Goal: Task Accomplishment & Management: Manage account settings

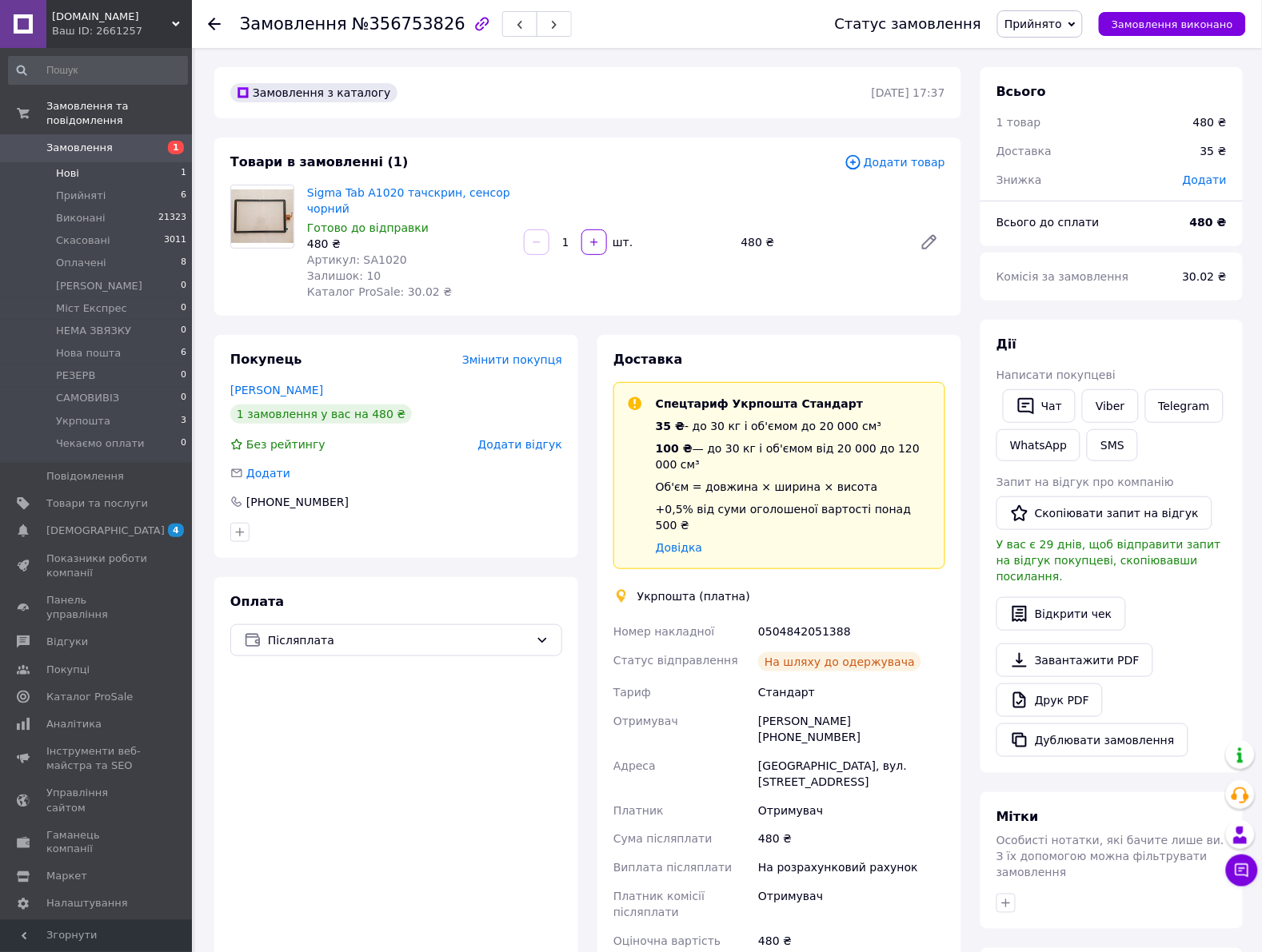
click at [165, 162] on li "Нові 1" at bounding box center [98, 173] width 196 height 23
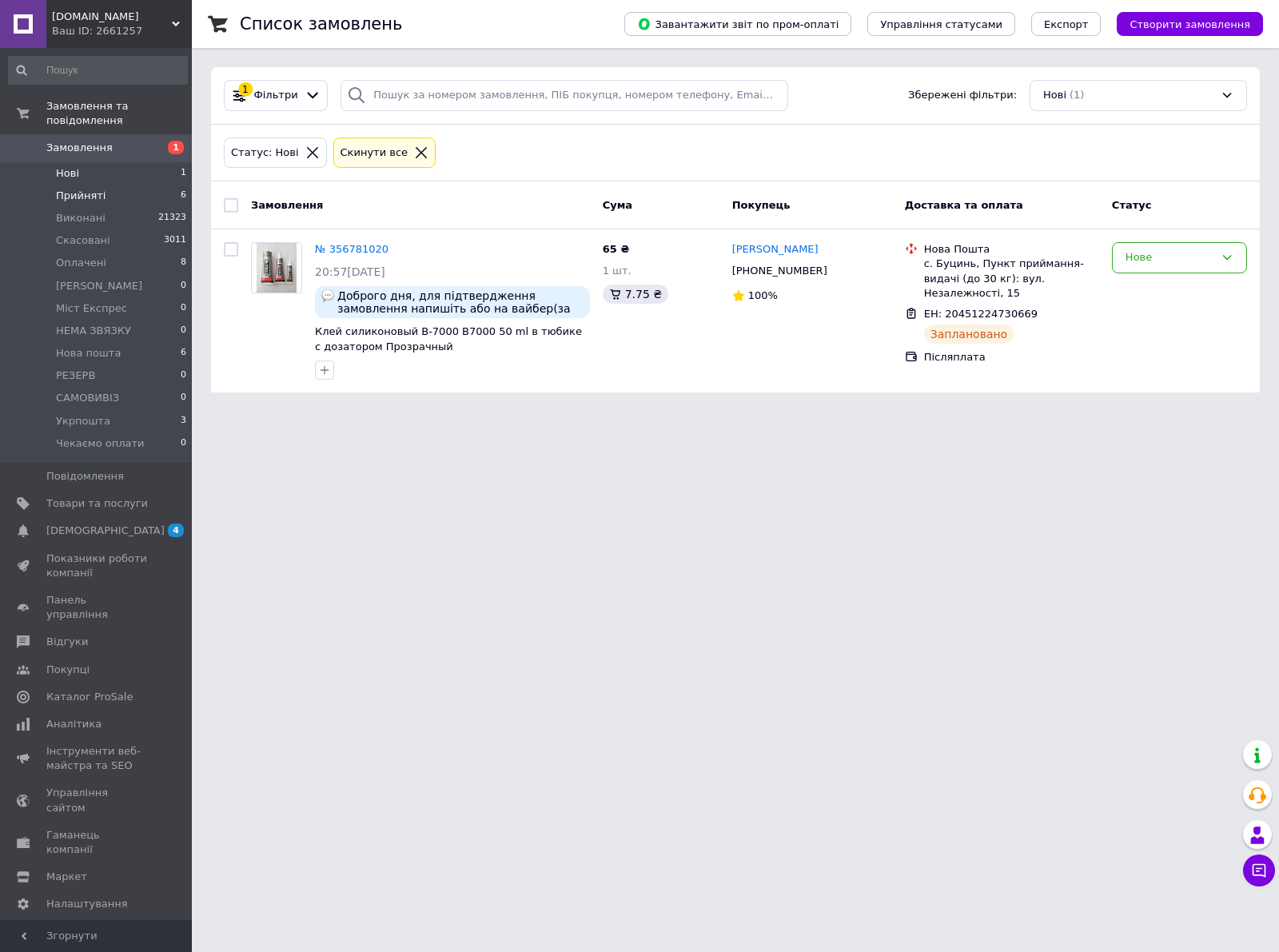
click at [104, 185] on li "Прийняті 6" at bounding box center [98, 196] width 196 height 23
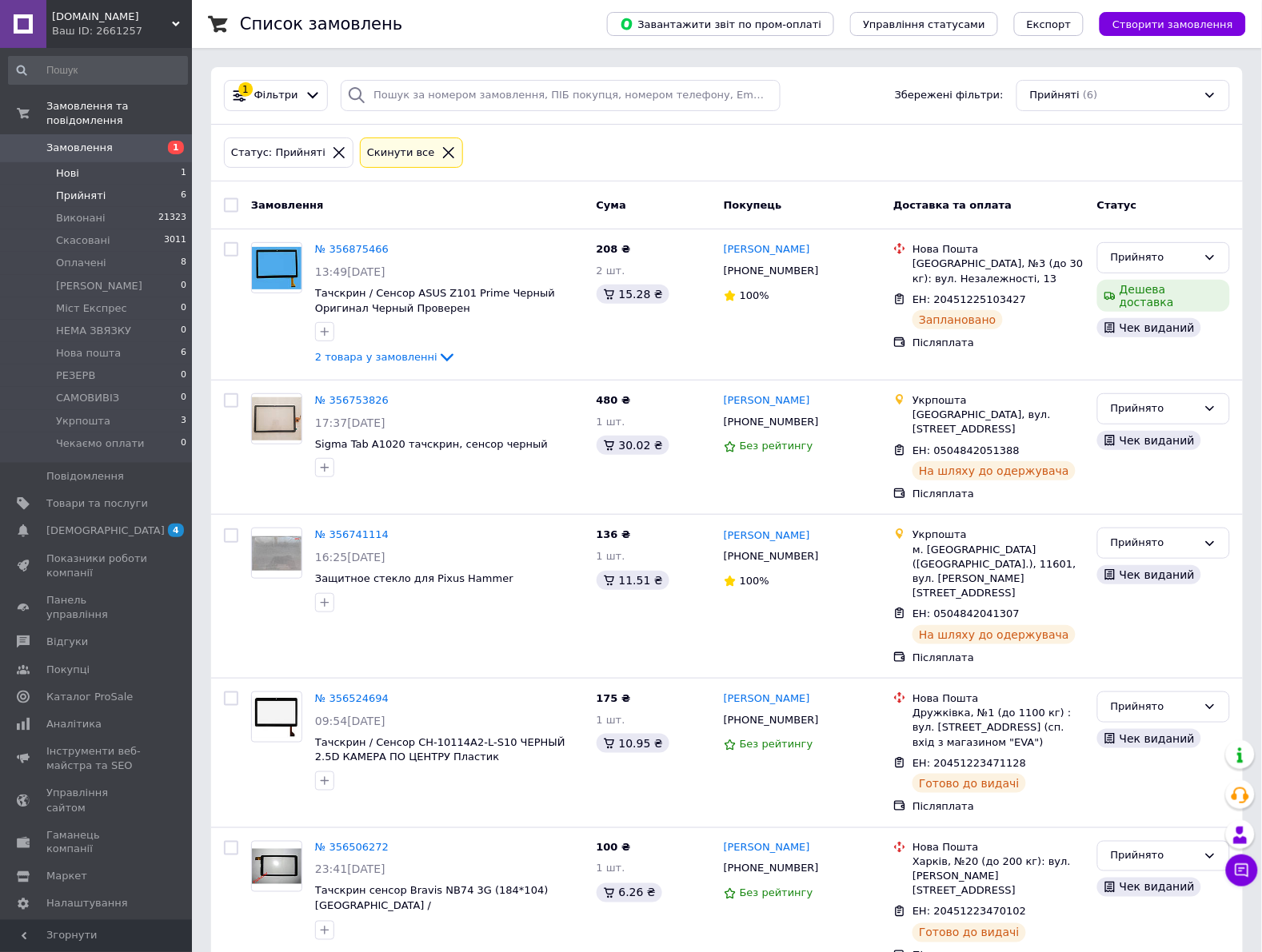
click at [152, 162] on li "Нові 1" at bounding box center [98, 173] width 196 height 23
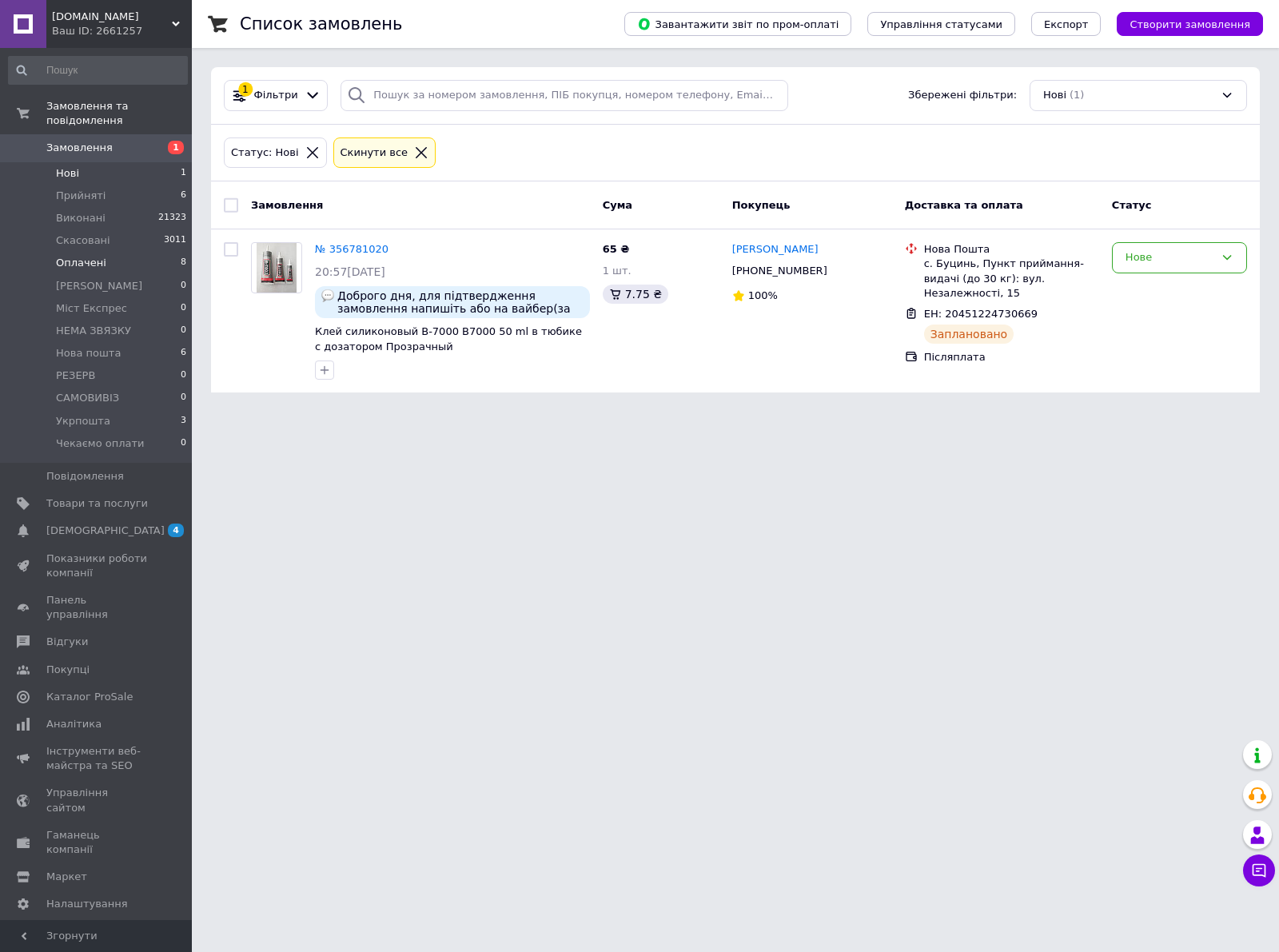
click at [137, 256] on li "Оплачені 8" at bounding box center [98, 263] width 196 height 23
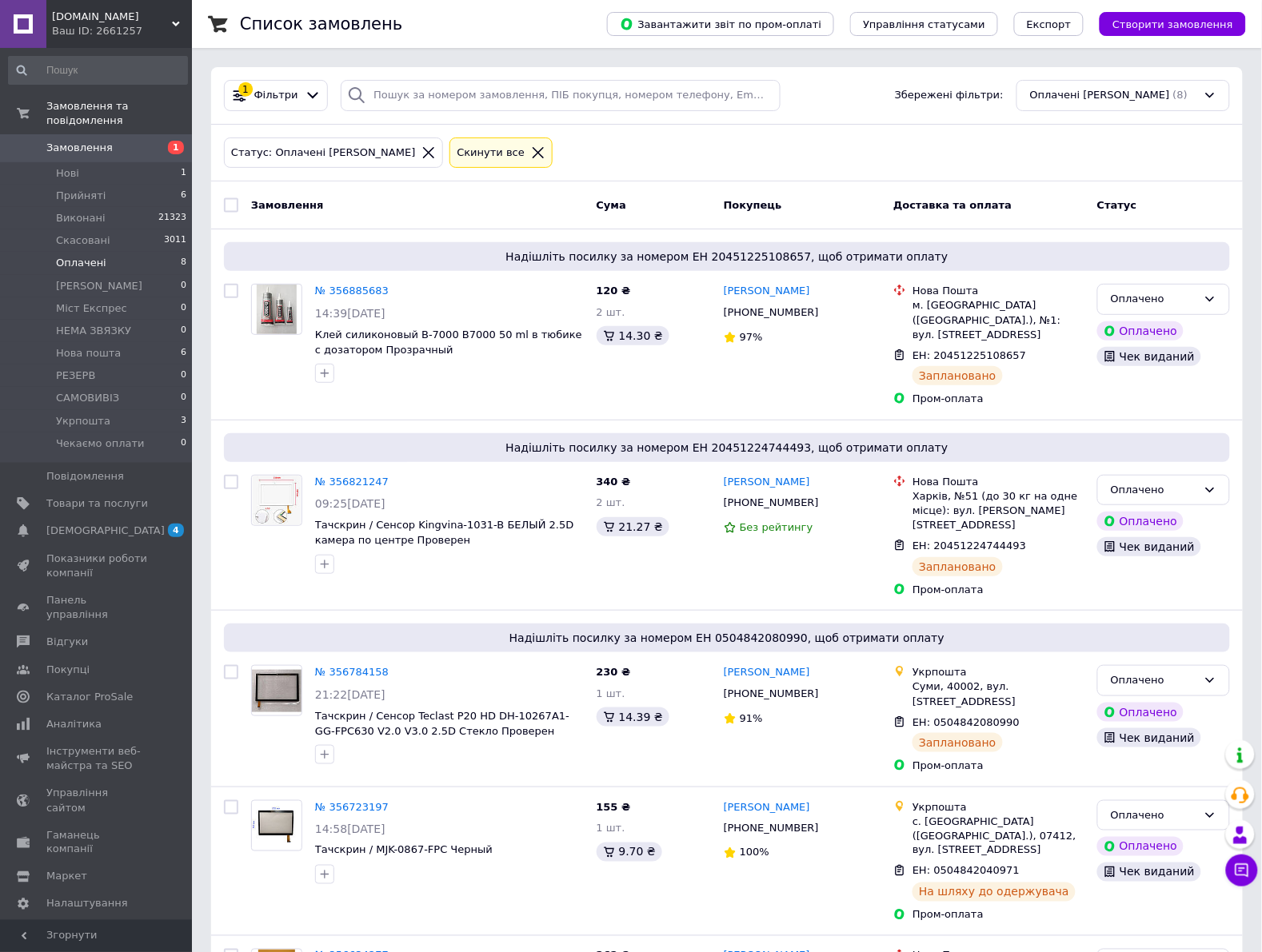
click at [165, 252] on li "Оплачені 8" at bounding box center [98, 263] width 196 height 23
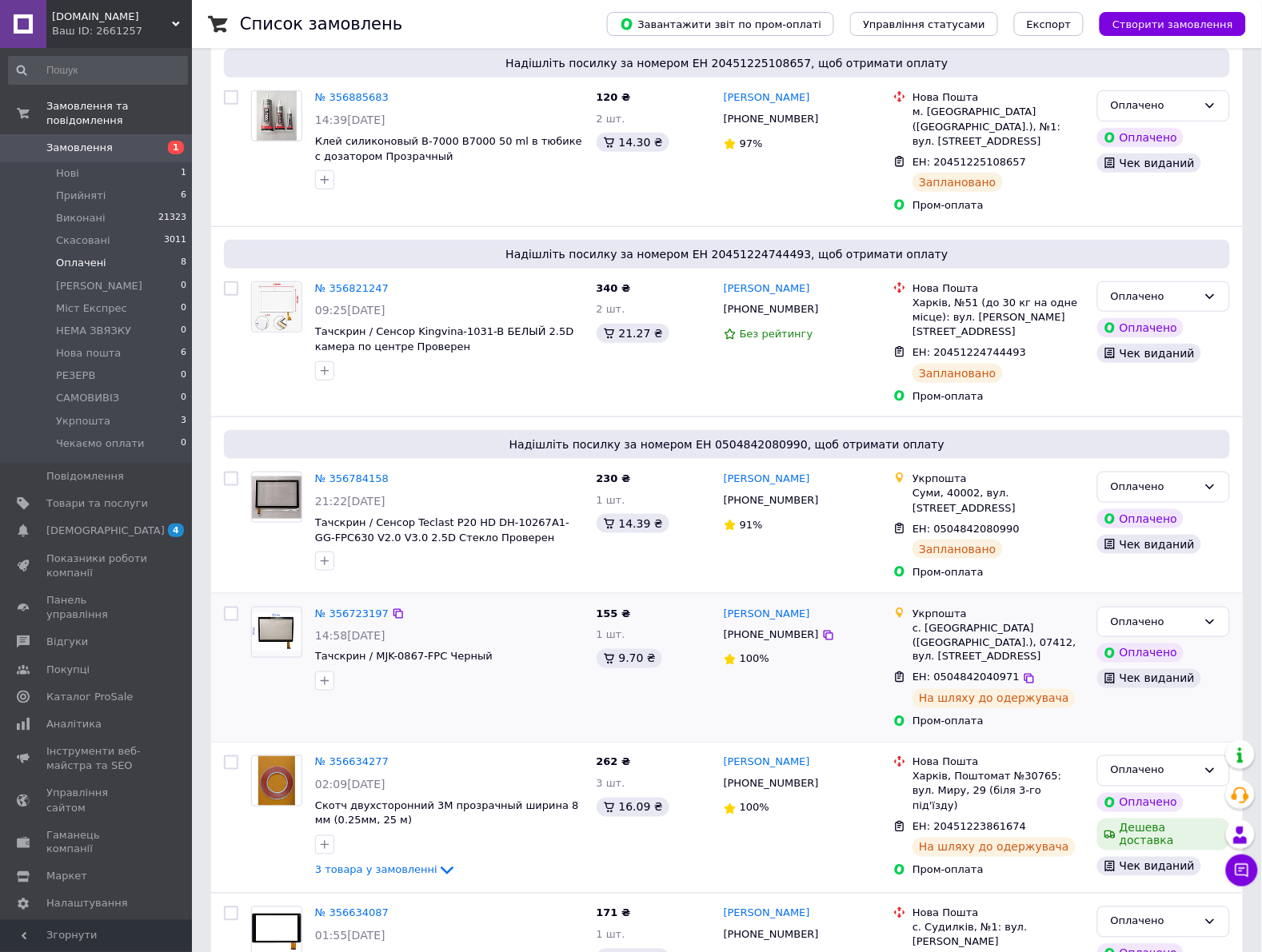
scroll to position [100, 0]
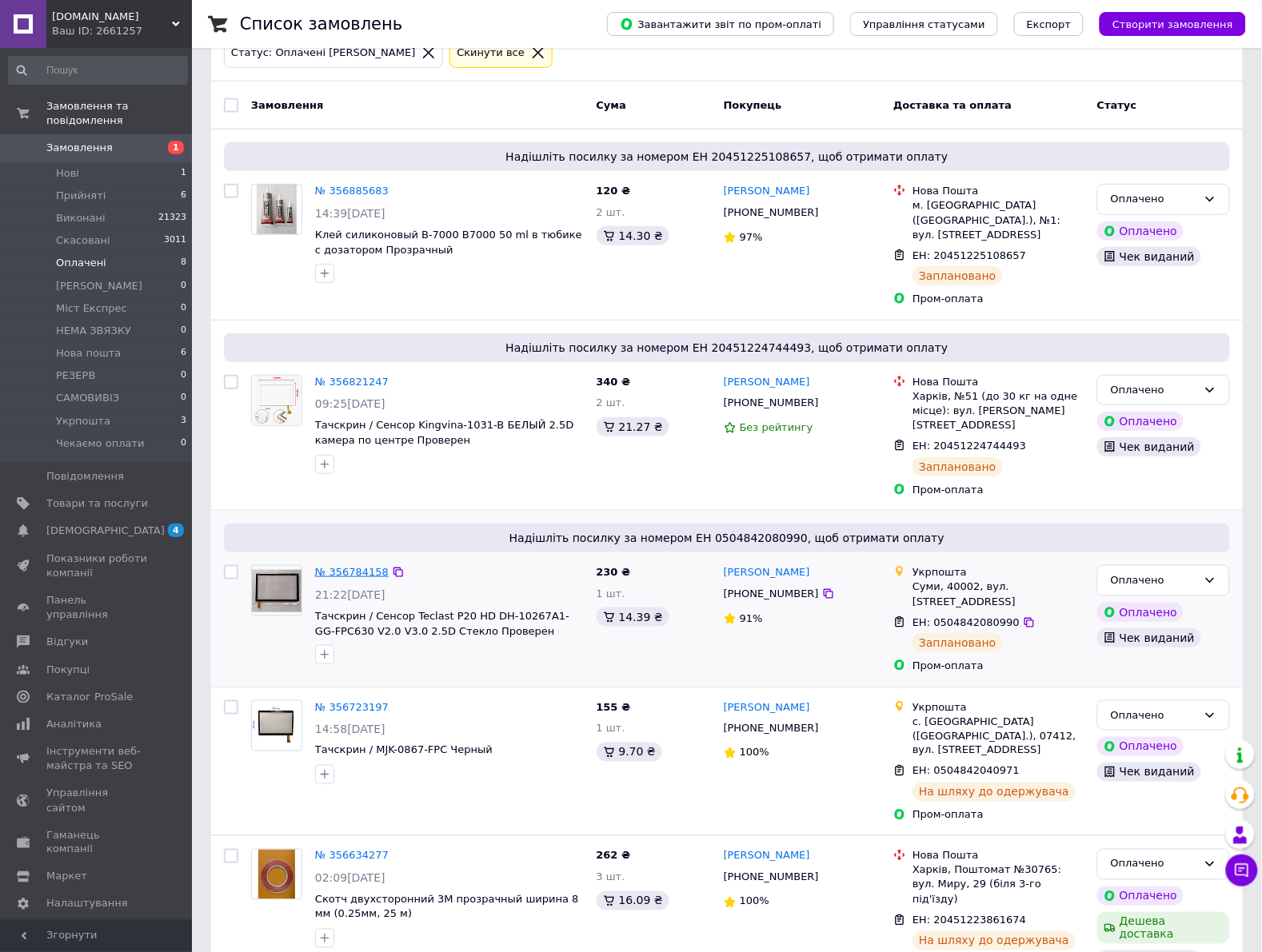
click at [356, 566] on link "№ 356784158" at bounding box center [352, 572] width 74 height 12
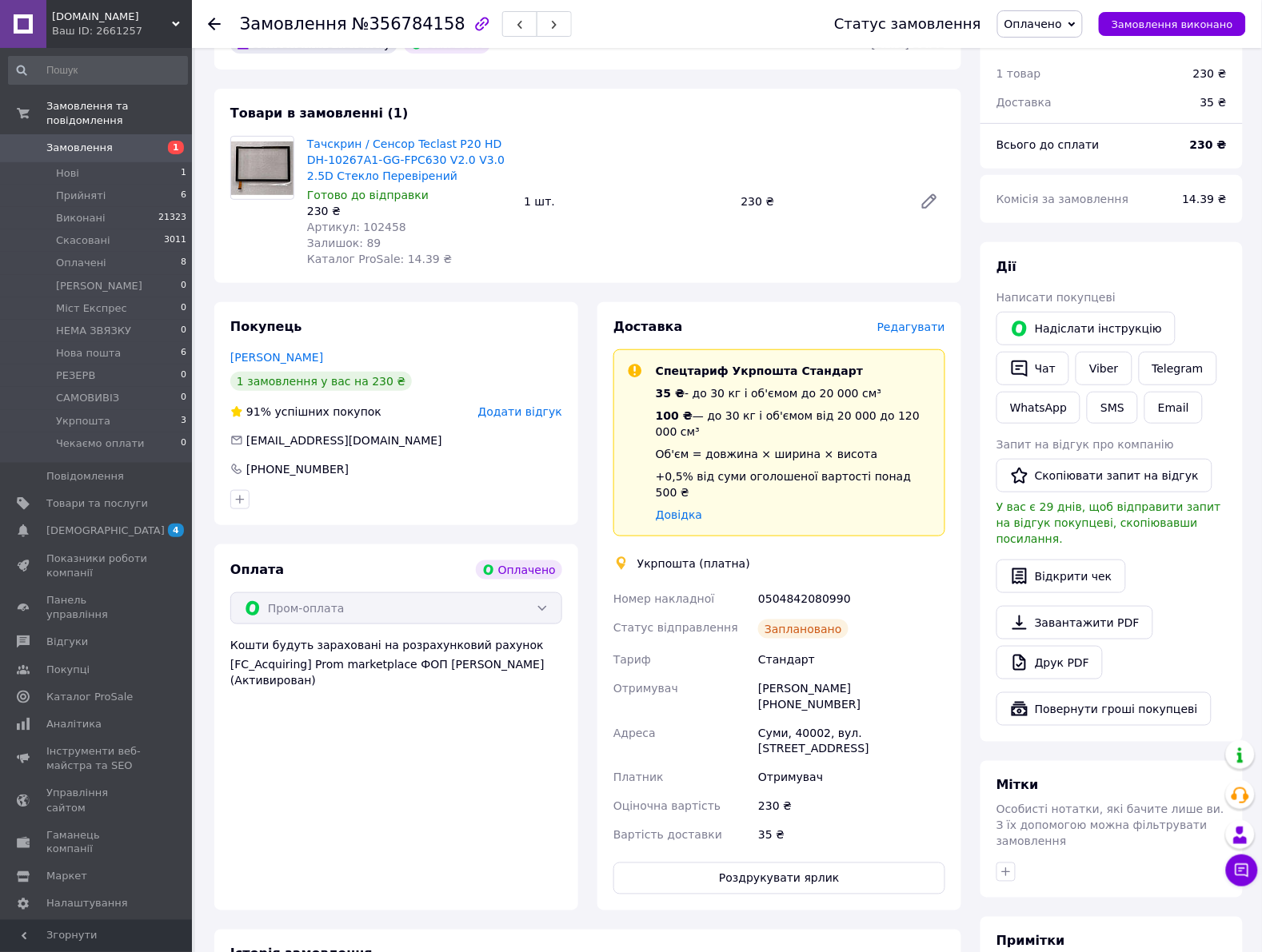
scroll to position [200, 0]
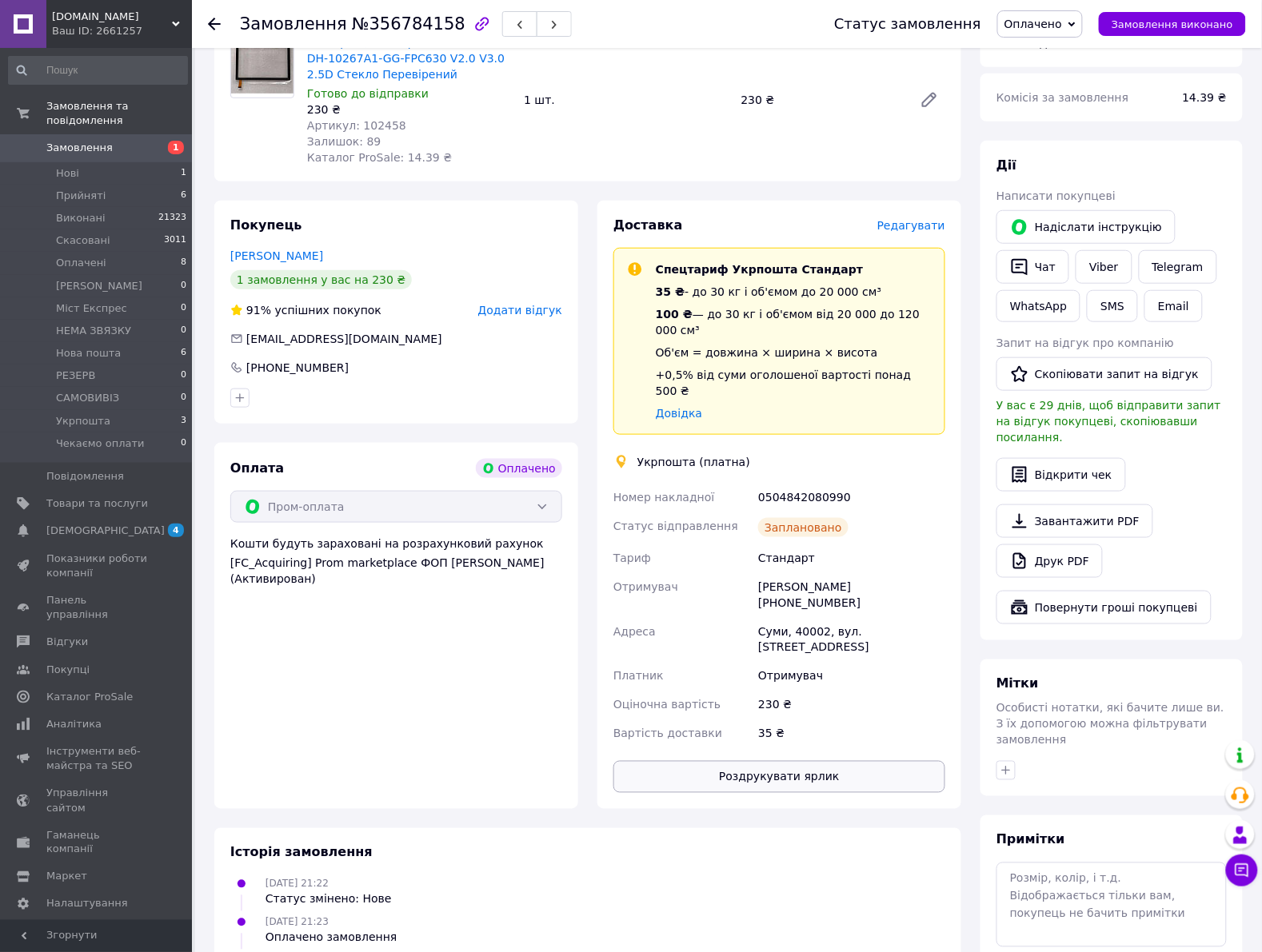
click at [794, 761] on button "Роздрукувати ярлик" at bounding box center [779, 777] width 332 height 32
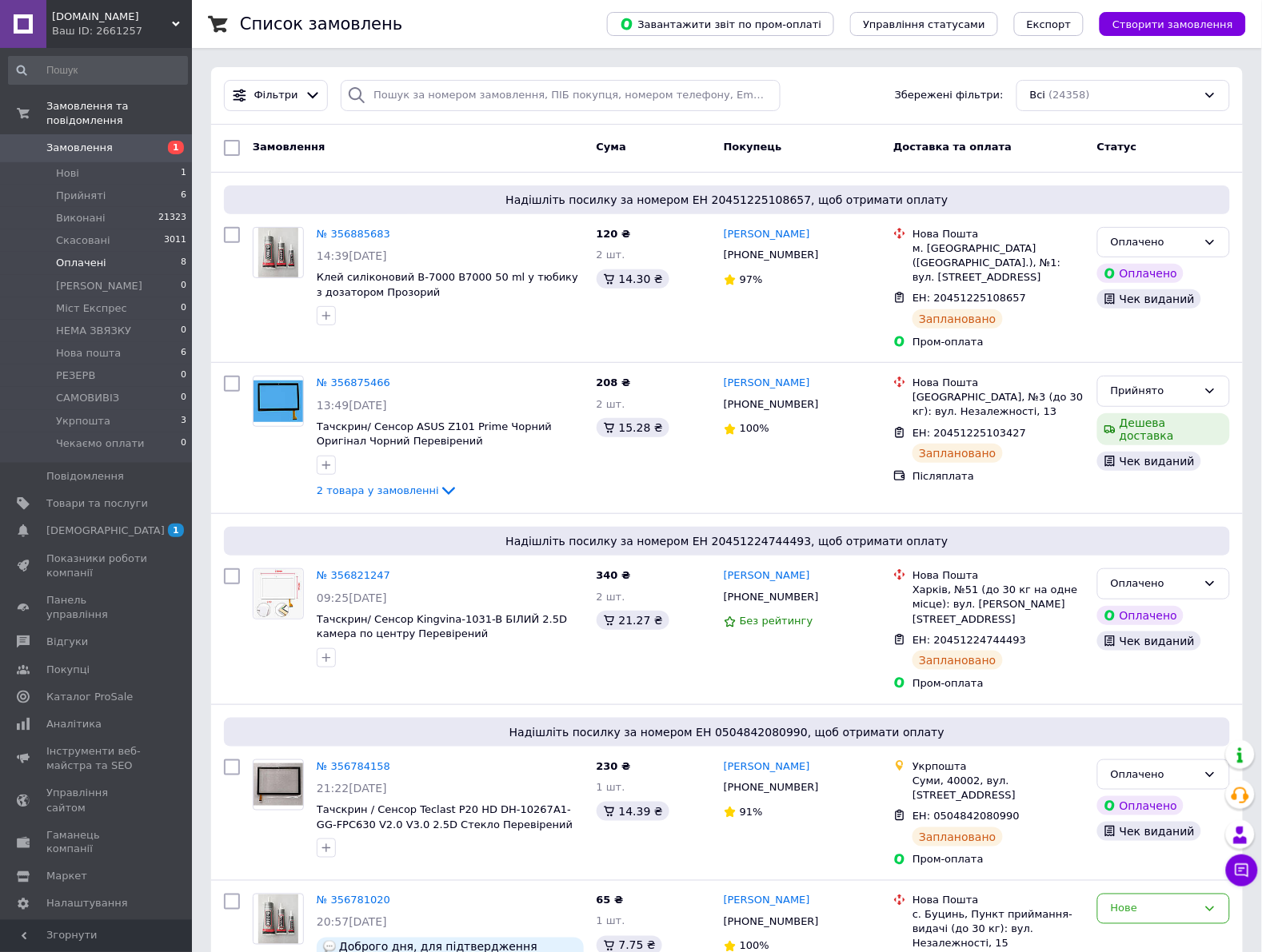
click at [152, 252] on li "Оплачені 8" at bounding box center [98, 263] width 196 height 23
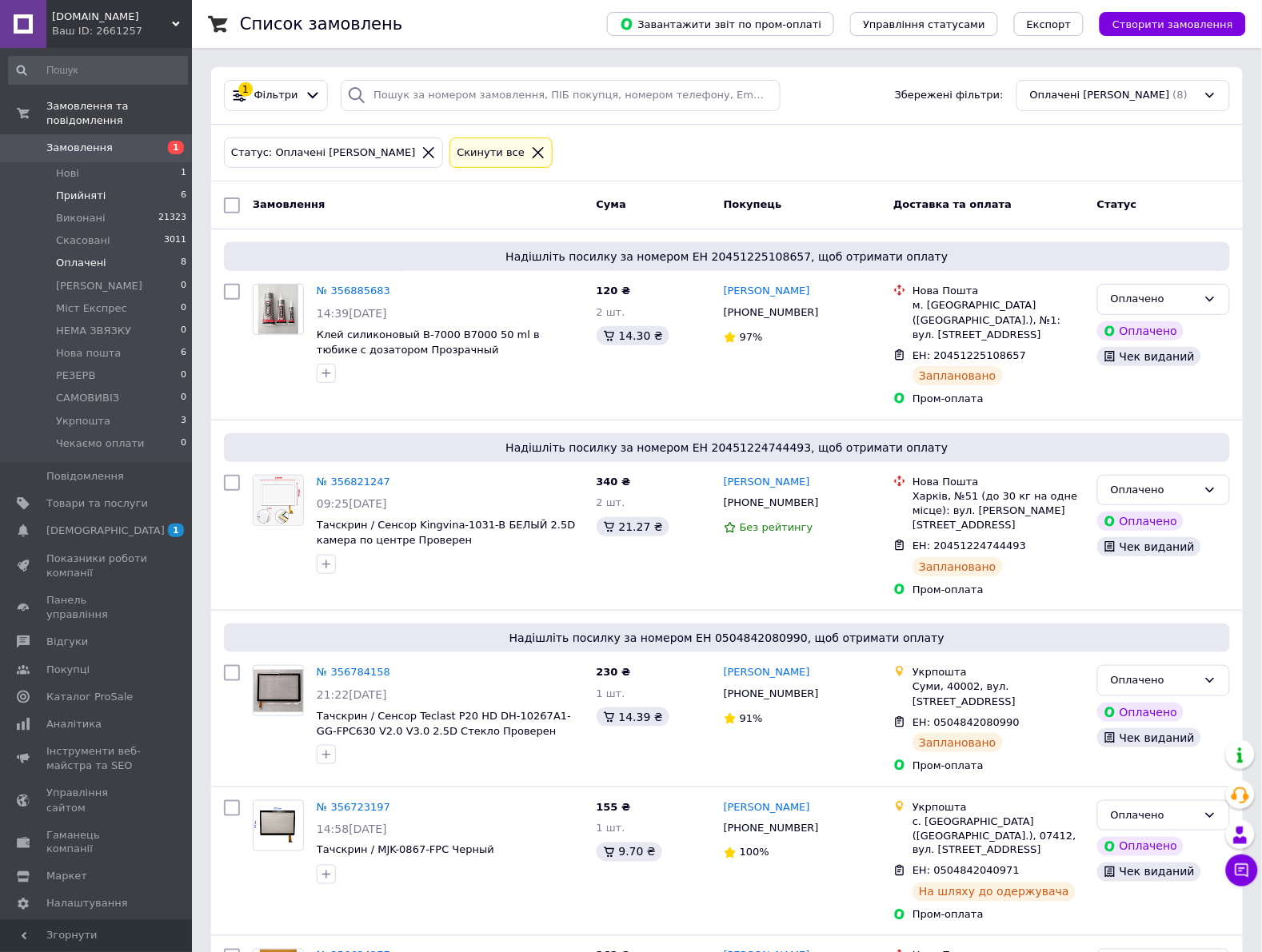
click at [157, 185] on li "Прийняті 6" at bounding box center [98, 196] width 196 height 23
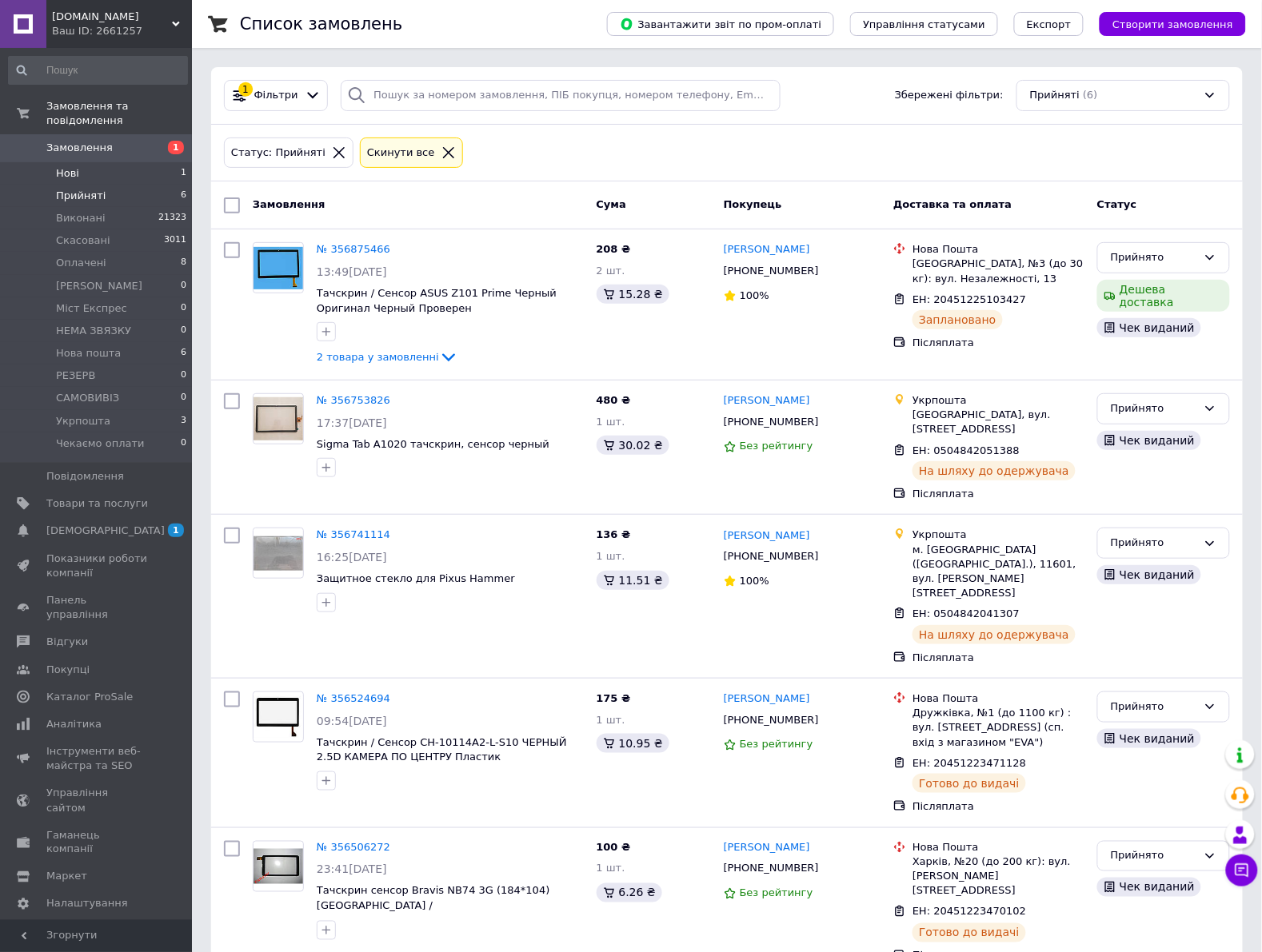
click at [150, 162] on li "Нові 1" at bounding box center [98, 173] width 196 height 23
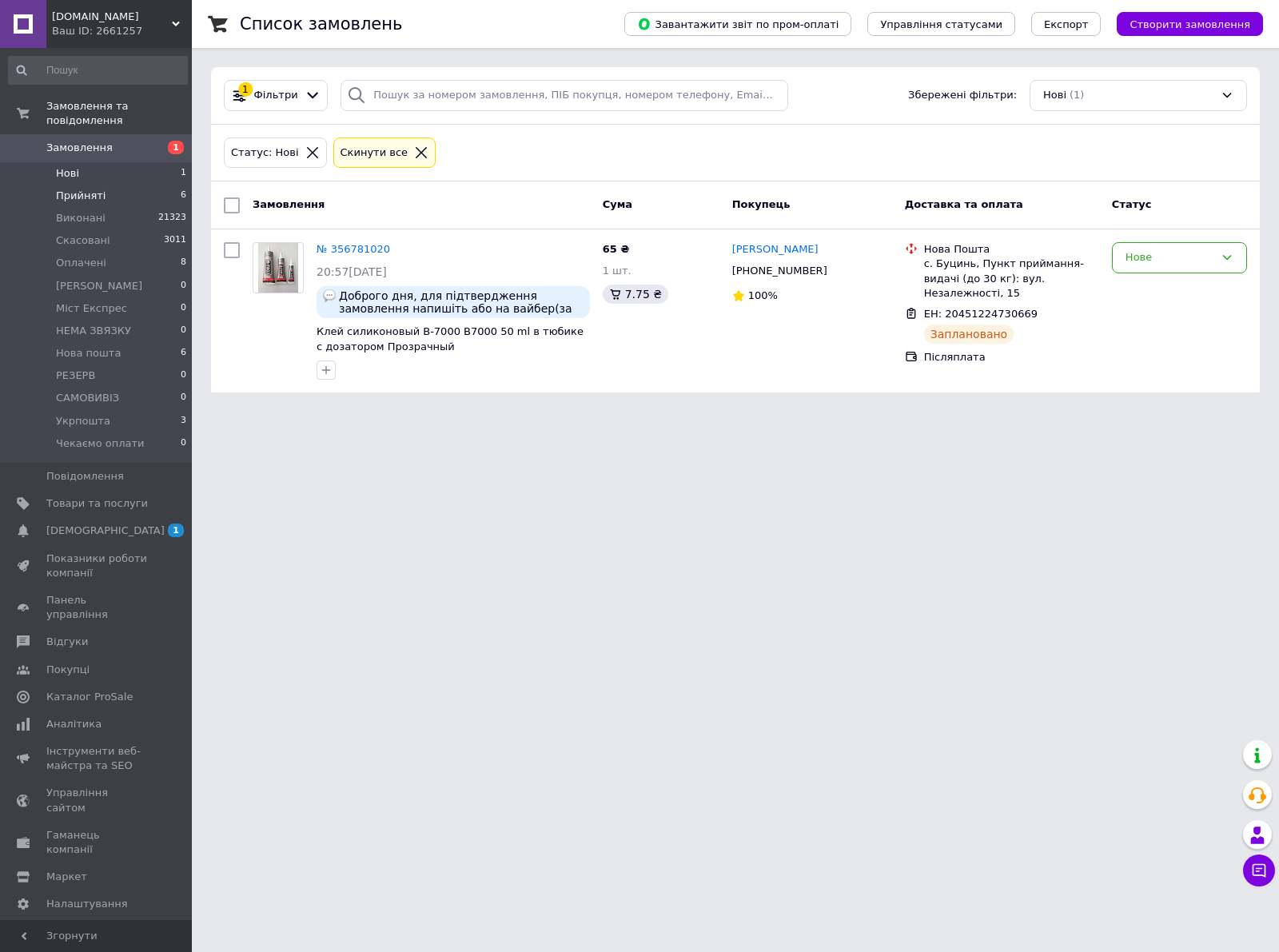
click at [135, 185] on li "Прийняті 6" at bounding box center [98, 196] width 196 height 23
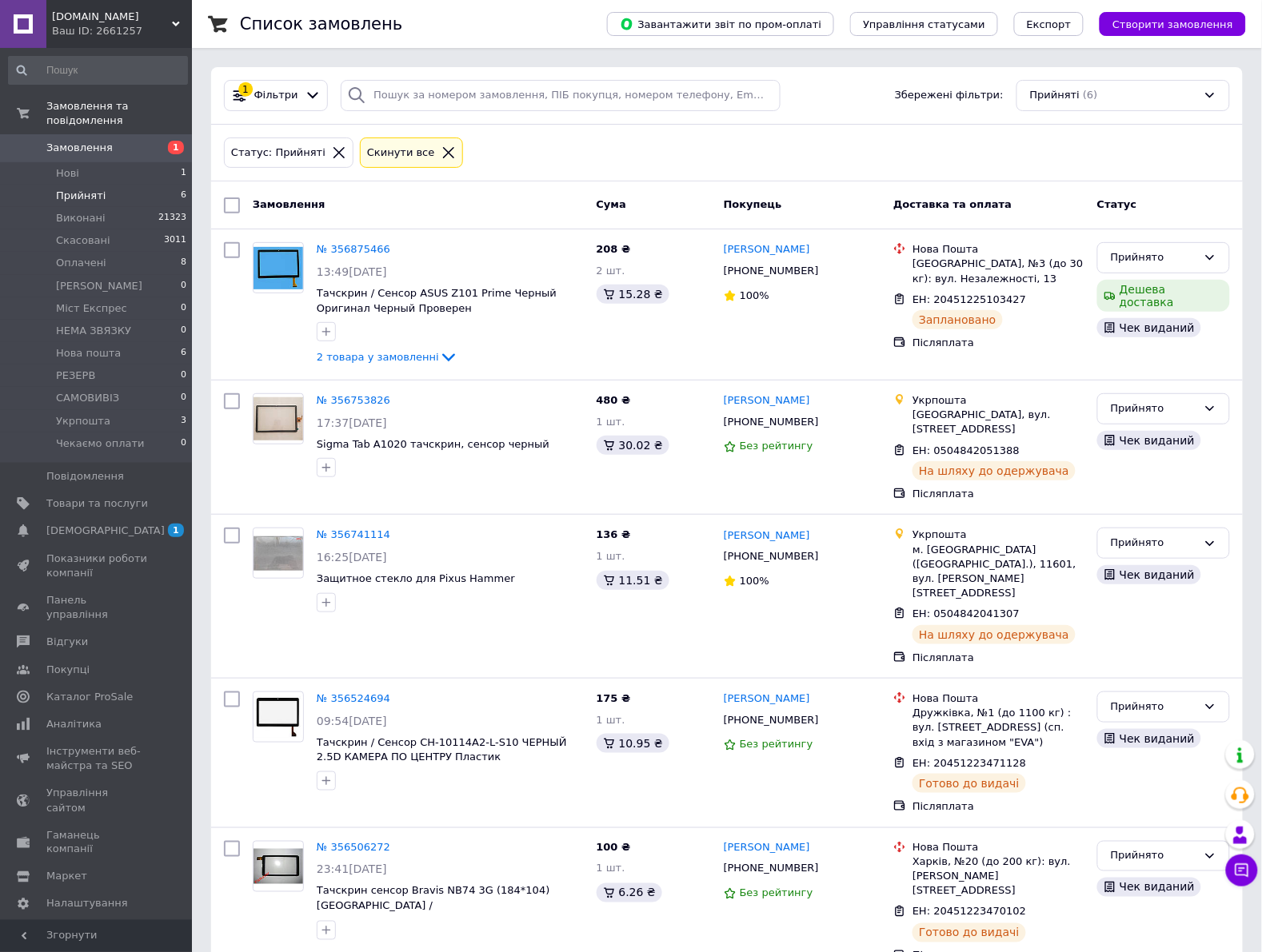
click at [124, 185] on li "Прийняті 6" at bounding box center [98, 196] width 196 height 23
click at [125, 252] on li "Оплачені 8" at bounding box center [98, 263] width 196 height 23
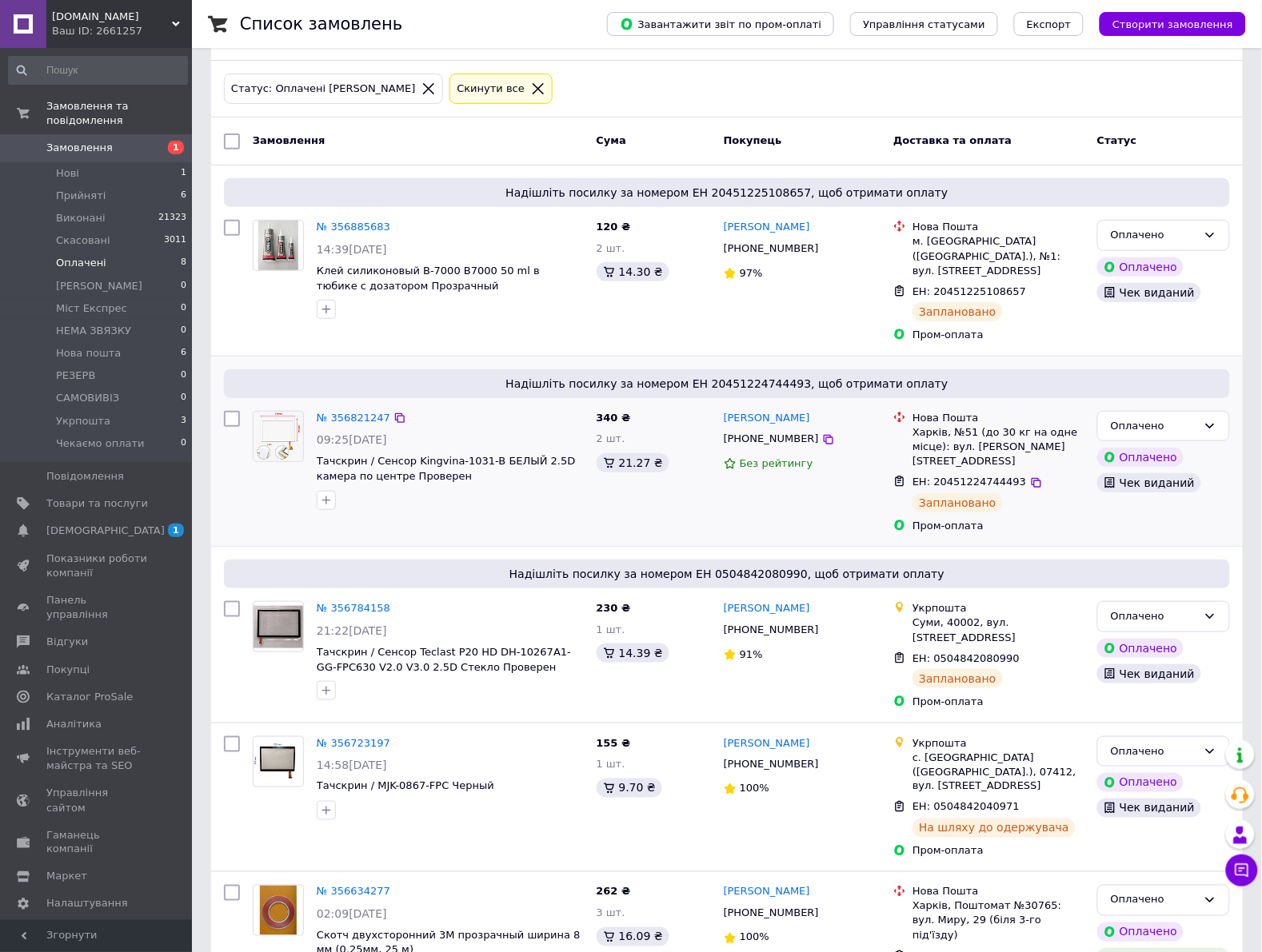
scroll to position [100, 0]
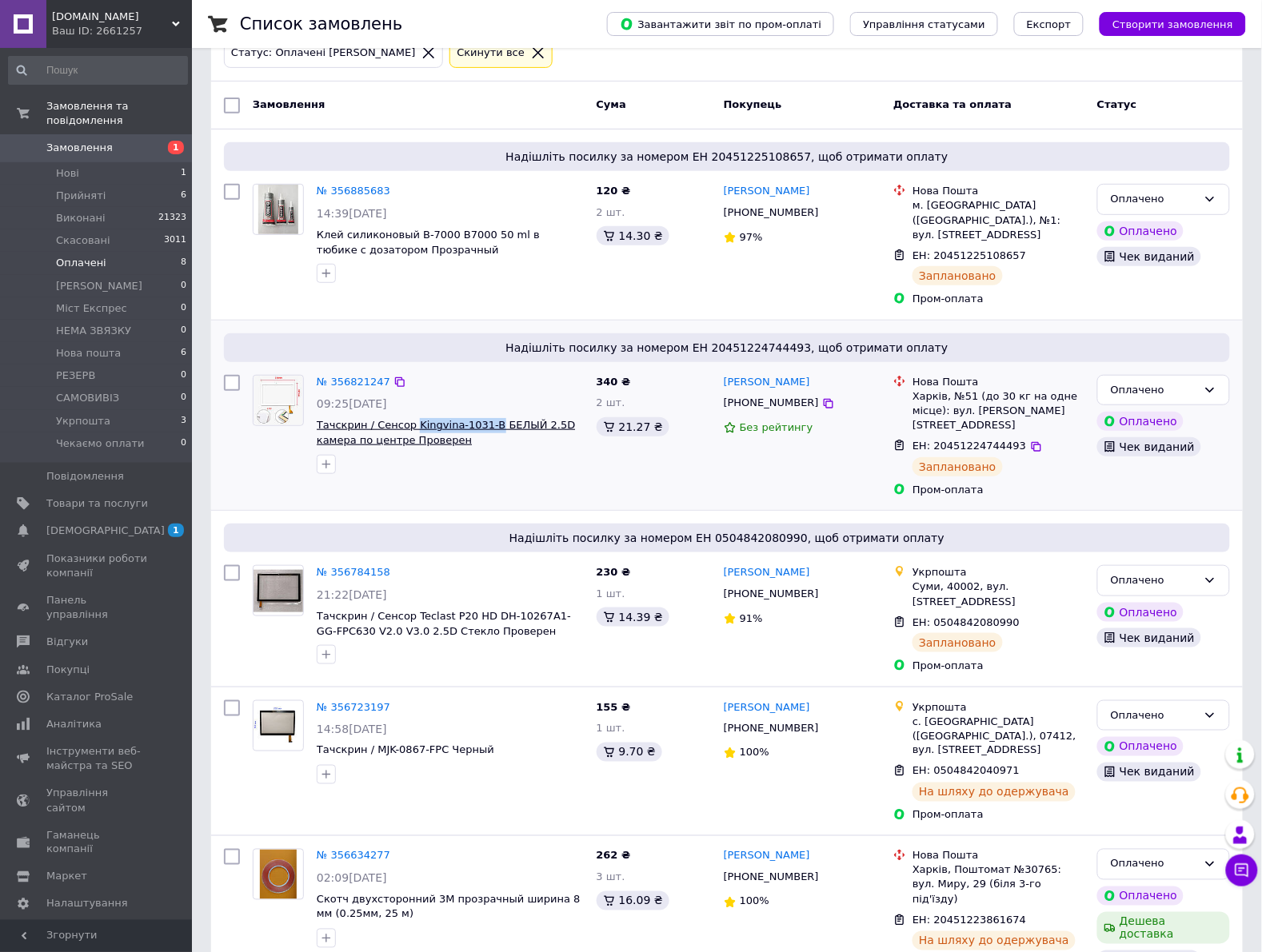
drag, startPoint x: 409, startPoint y: 402, endPoint x: 482, endPoint y: 409, distance: 73.3
click at [482, 409] on div "№ 356821247 09:25, 12.08.2025 Тачскрин / Сенсор Kingvina-1031-B БЕЛЫЙ 2.5D каме…" at bounding box center [450, 425] width 280 height 112
copy span "Kingvina-1031-B"
click at [152, 162] on li "Нові 1" at bounding box center [98, 173] width 196 height 23
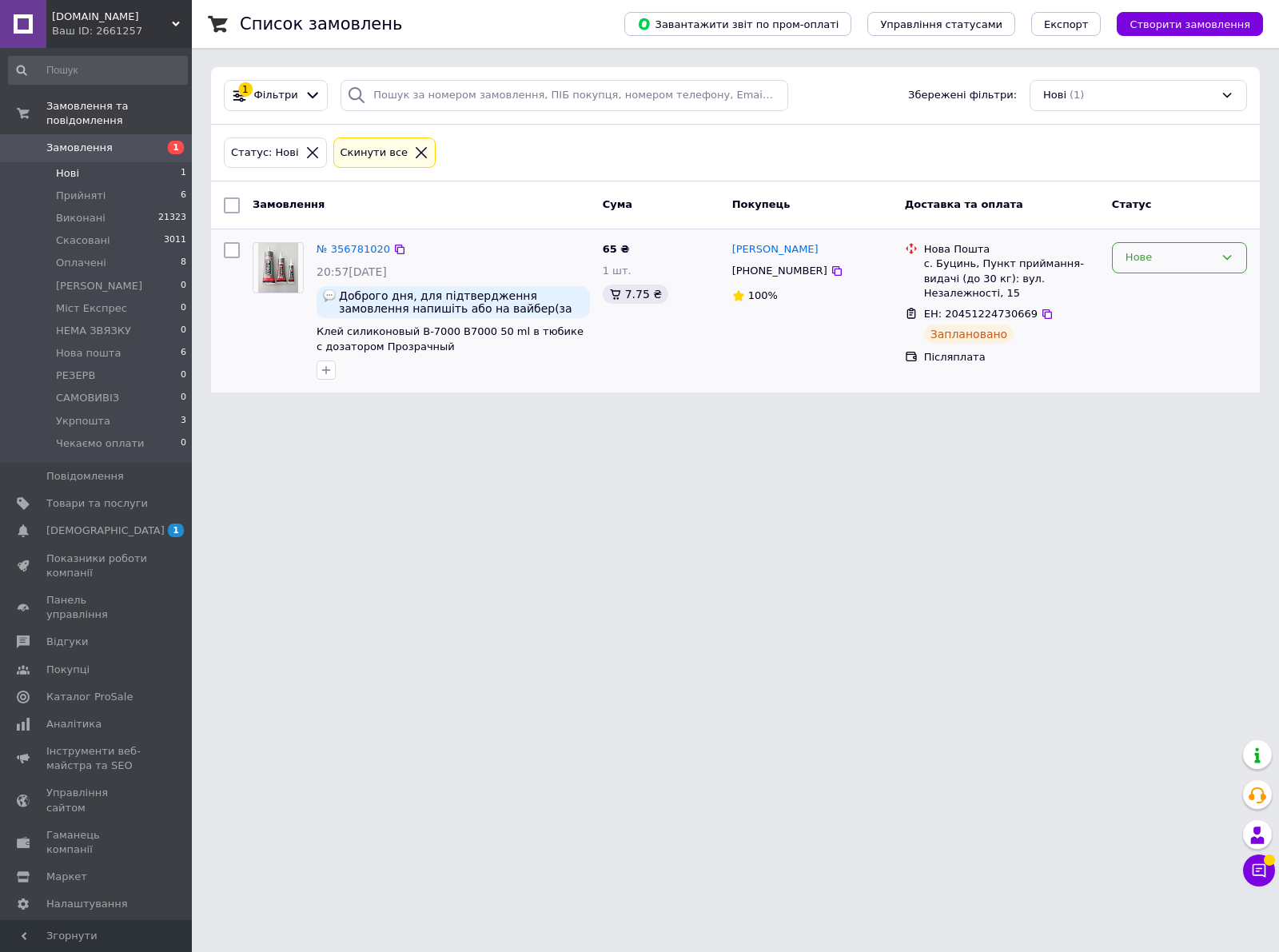
click at [1137, 260] on div "Нове" at bounding box center [1169, 258] width 89 height 17
click at [1133, 289] on li "Прийнято" at bounding box center [1179, 291] width 134 height 29
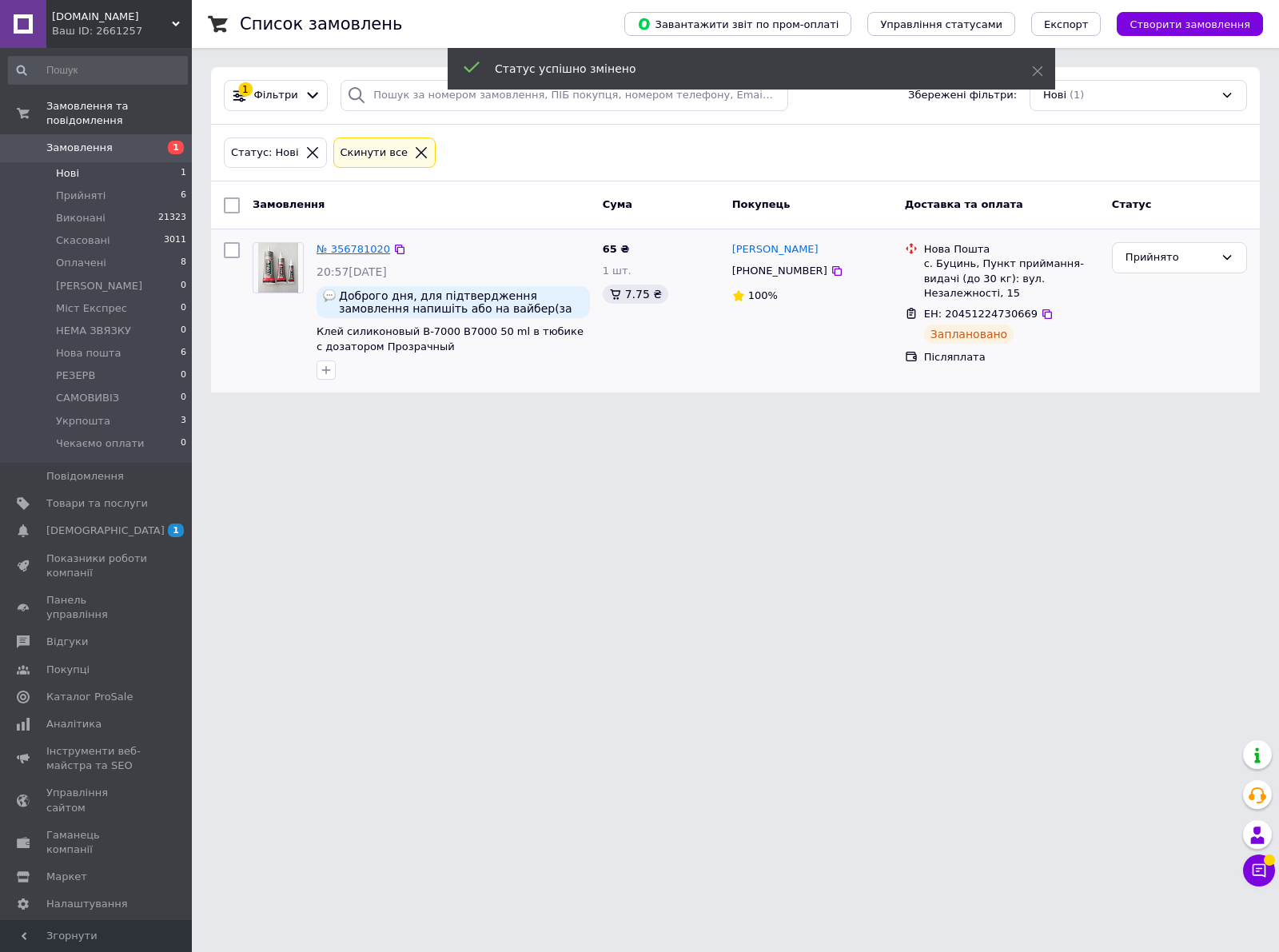
click at [365, 249] on link "№ 356781020" at bounding box center [353, 248] width 74 height 12
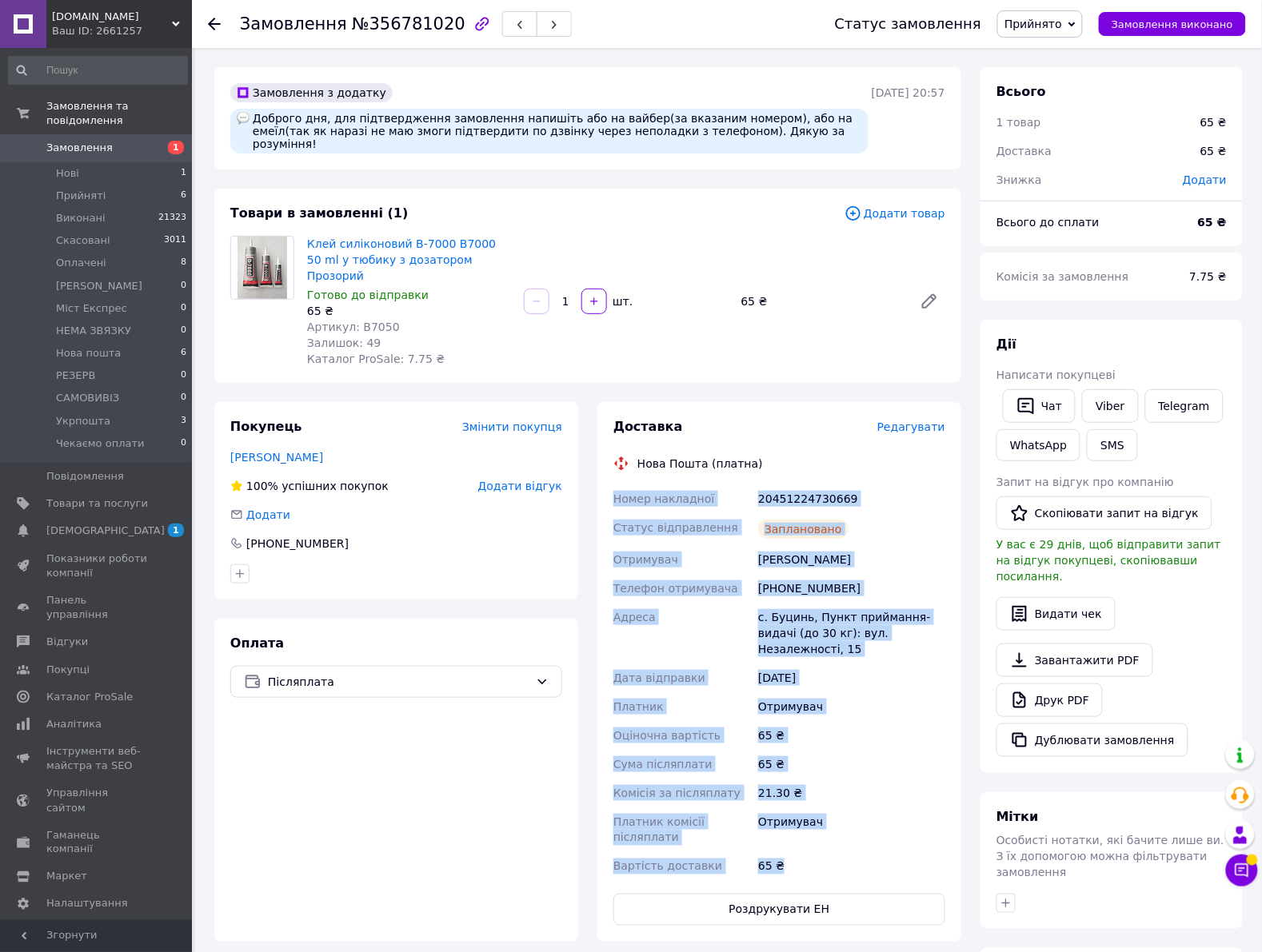
drag, startPoint x: 790, startPoint y: 803, endPoint x: 604, endPoint y: 477, distance: 375.3
click at [604, 477] on div "Доставка Редагувати Нова Пошта (платна) Номер накладної 20451224730669 Статус в…" at bounding box center [779, 672] width 364 height 540
copy div "Номер накладної 20451224730669 Статус відправлення Заплановано Отримувач Полінч…"
click at [1235, 872] on icon at bounding box center [1241, 870] width 16 height 16
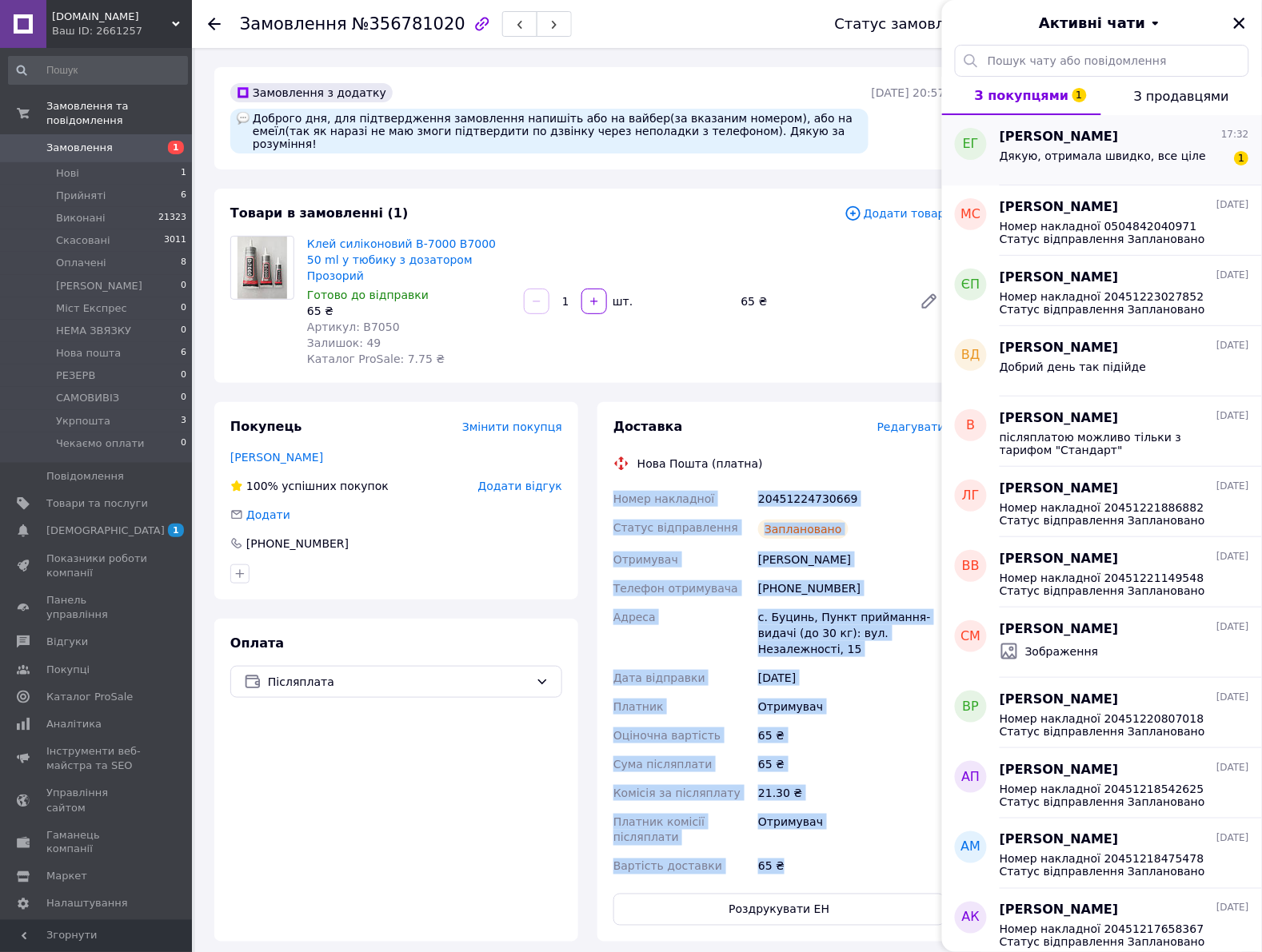
click at [1116, 161] on span "Дякую, отримала швидко, все ціле" at bounding box center [1102, 156] width 207 height 13
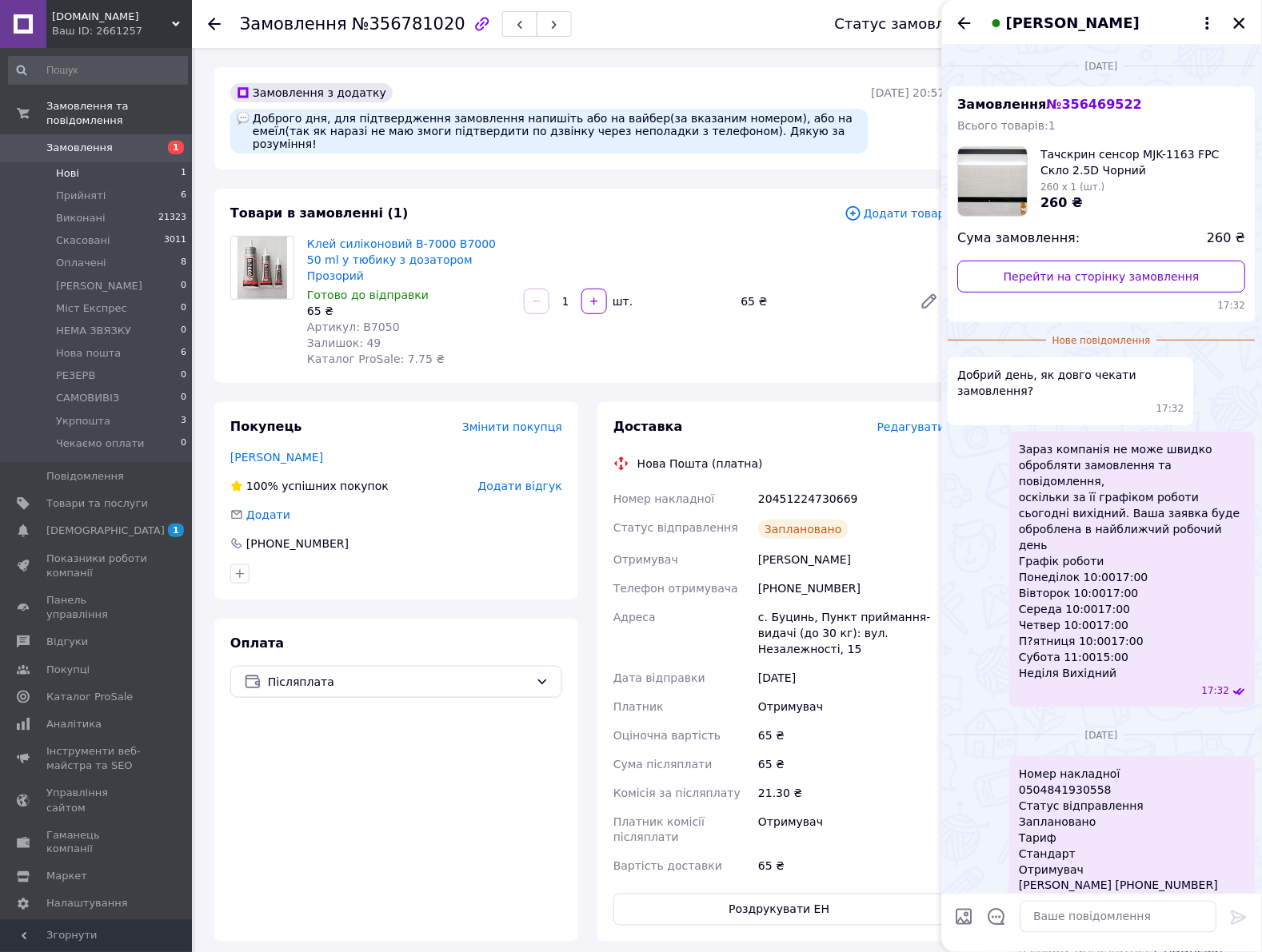
click at [150, 162] on li "Нові 1" at bounding box center [98, 173] width 196 height 23
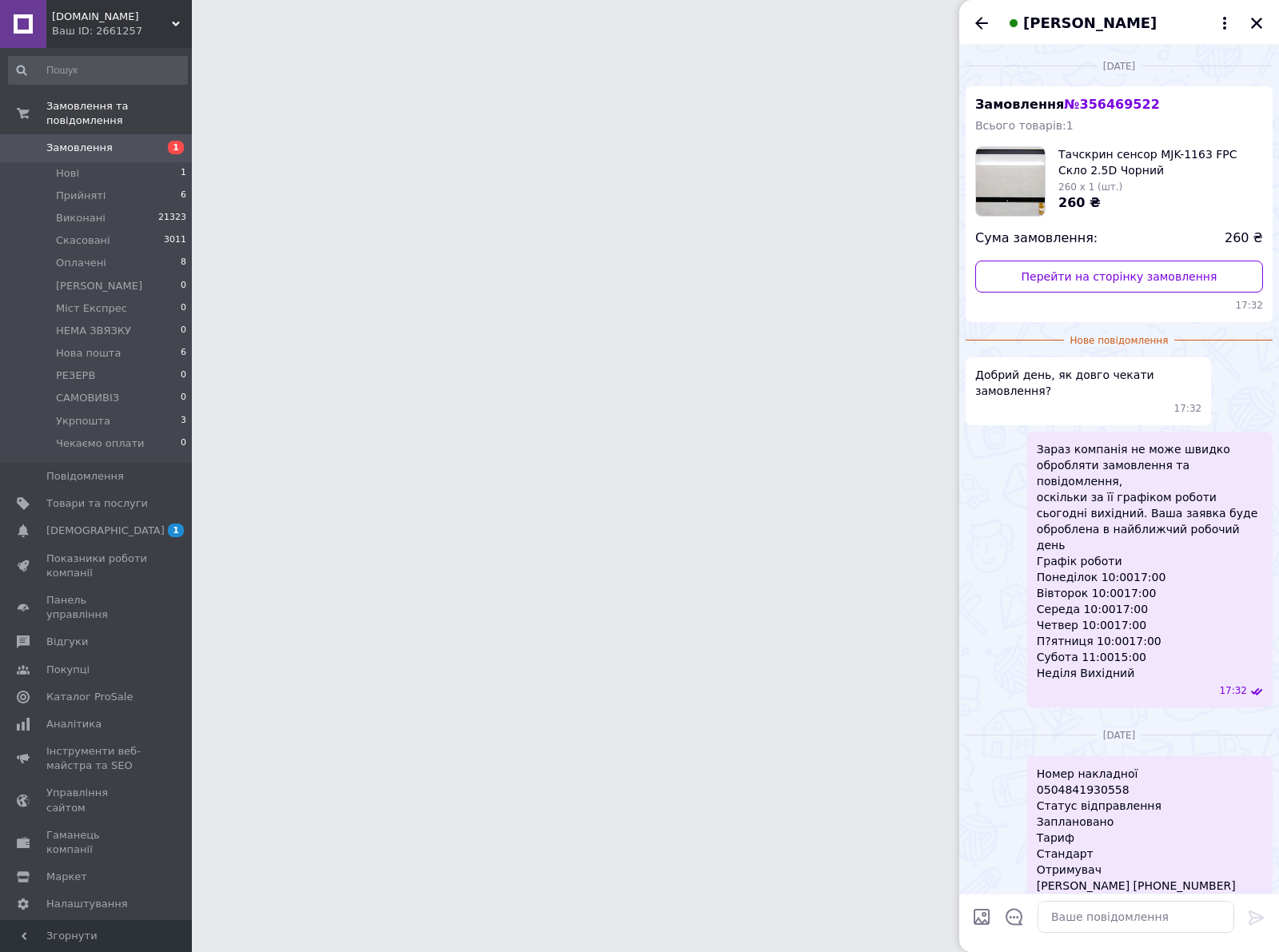
click at [1266, 27] on div at bounding box center [1256, 23] width 19 height 19
click at [1257, 21] on div "[PERSON_NAME]" at bounding box center [1119, 23] width 320 height 45
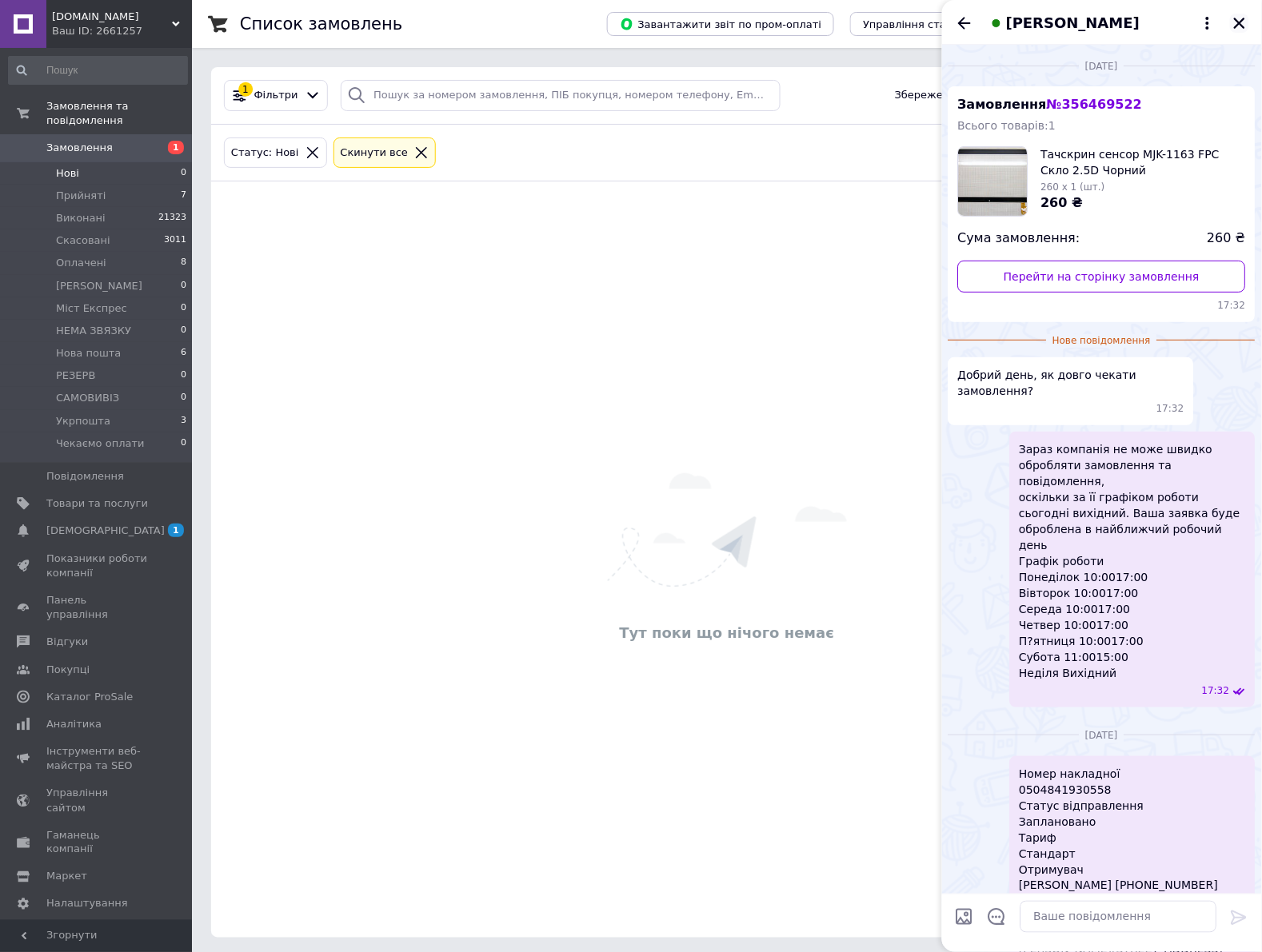
click at [1244, 21] on icon "Закрити" at bounding box center [1239, 23] width 14 height 14
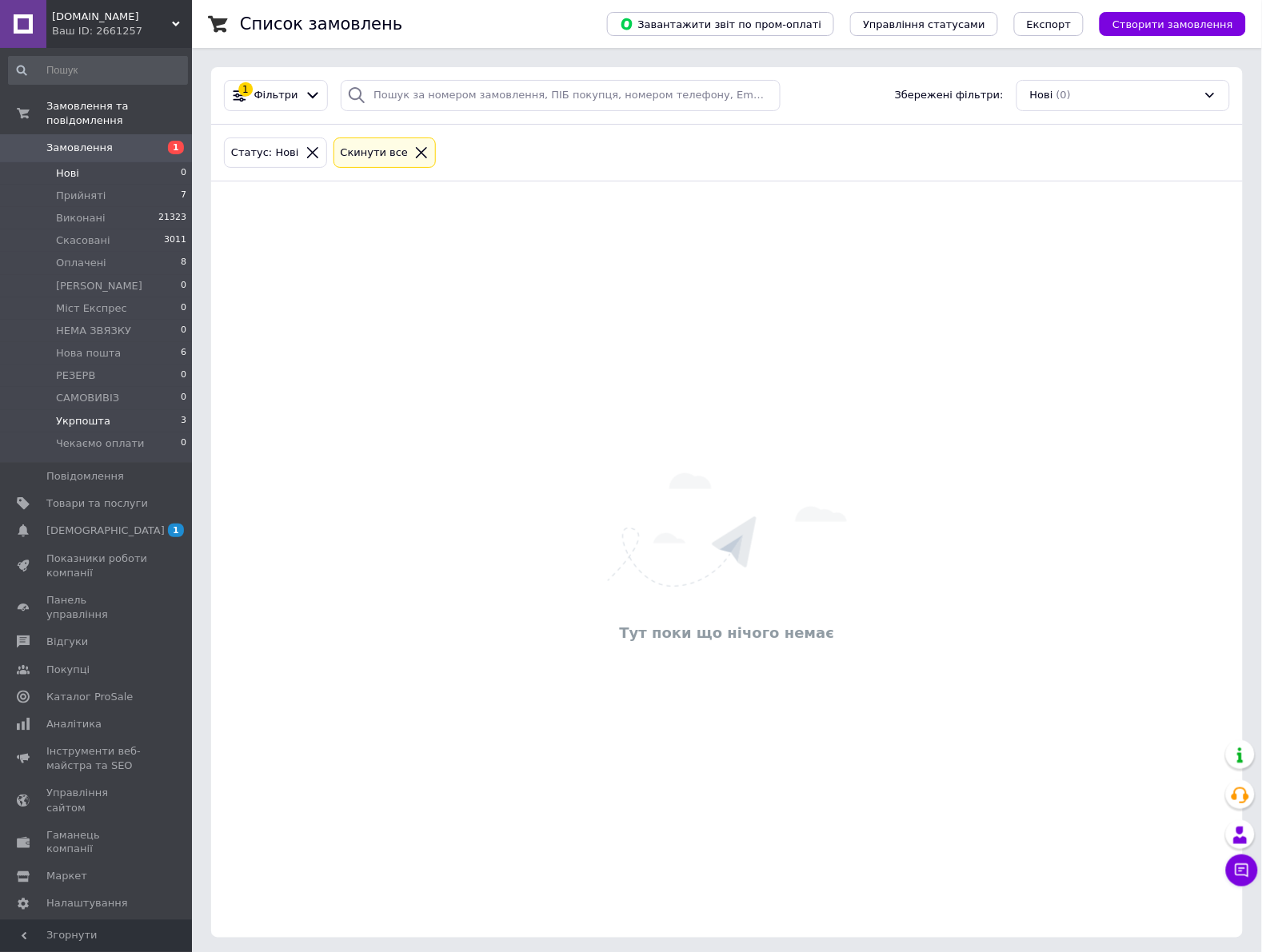
click at [140, 410] on li "Укрпошта 3" at bounding box center [98, 421] width 196 height 23
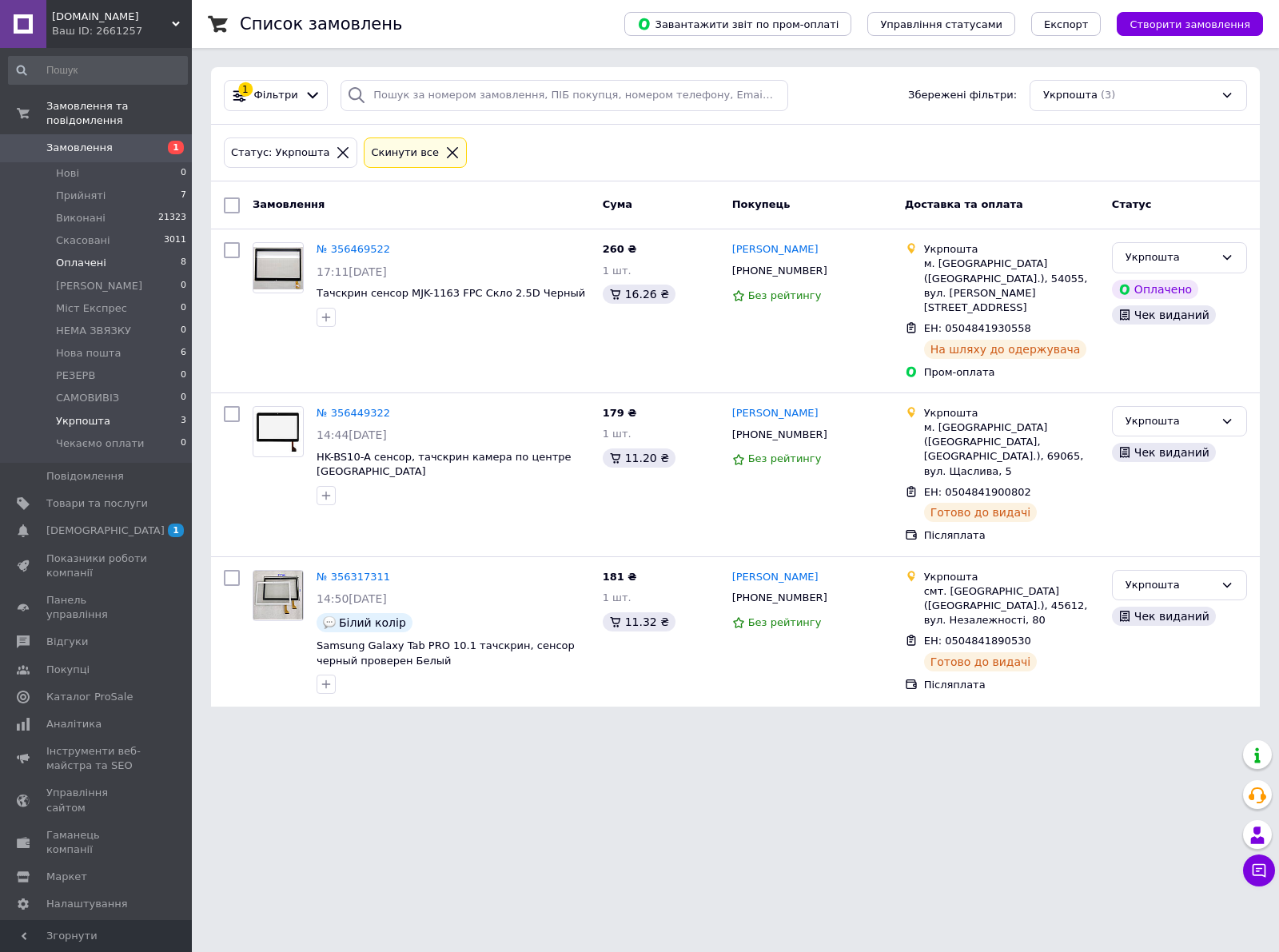
click at [148, 252] on li "Оплачені 8" at bounding box center [98, 263] width 196 height 23
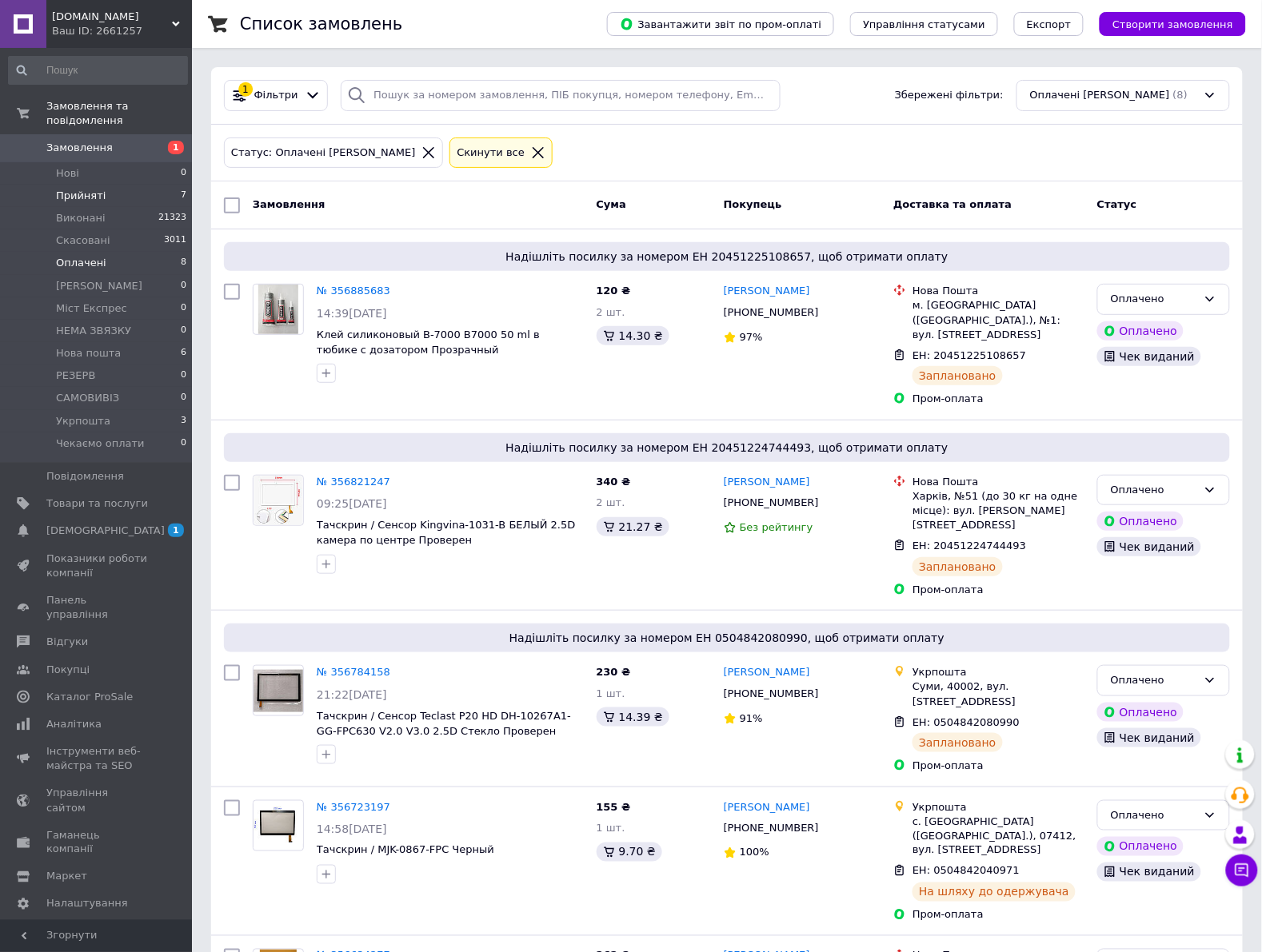
click at [122, 185] on li "Прийняті 7" at bounding box center [98, 196] width 196 height 23
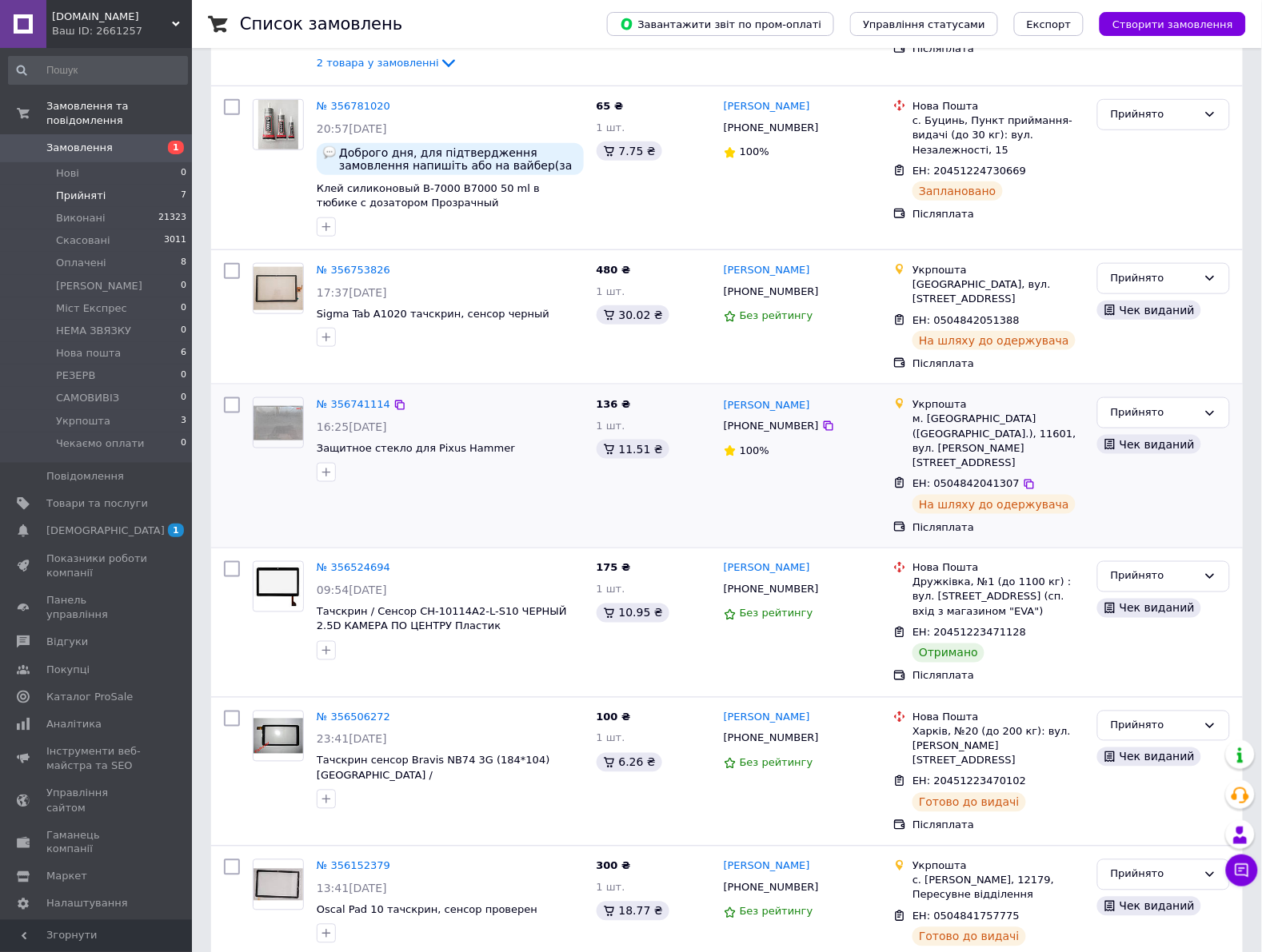
scroll to position [299, 0]
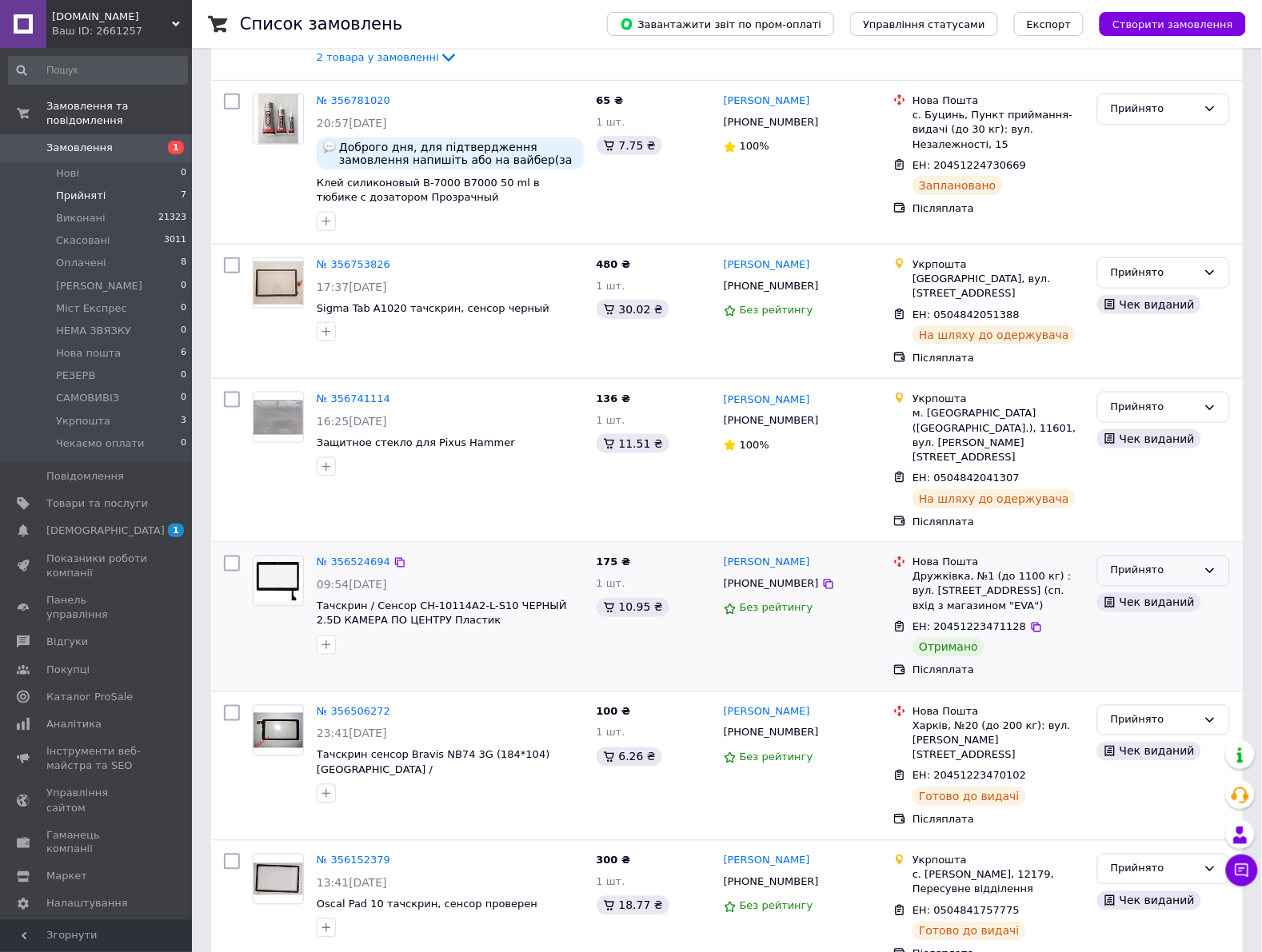
click at [1167, 563] on div "Прийнято" at bounding box center [1153, 571] width 86 height 17
click at [1153, 590] on li "Виконано" at bounding box center [1163, 604] width 131 height 29
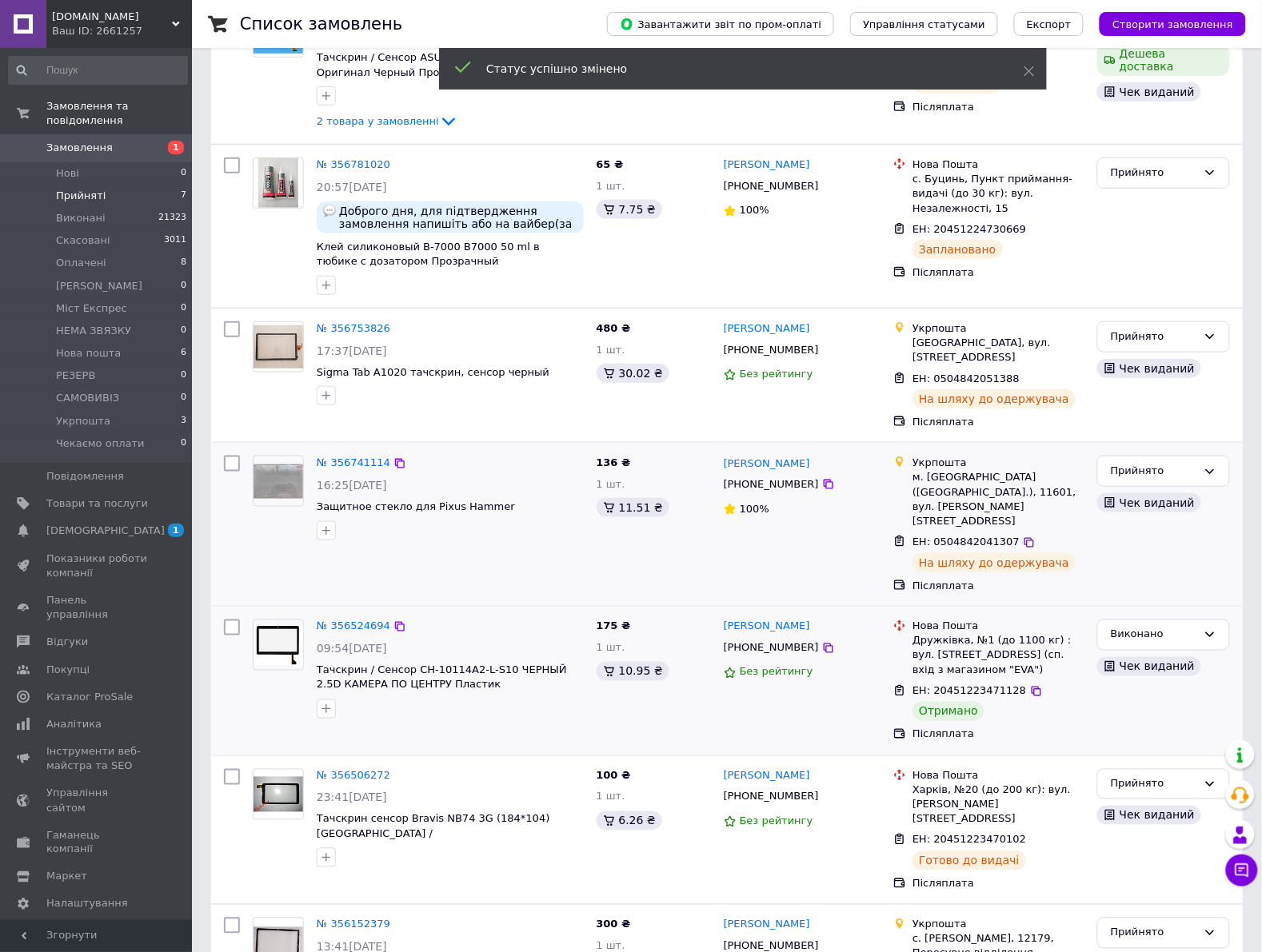
scroll to position [200, 0]
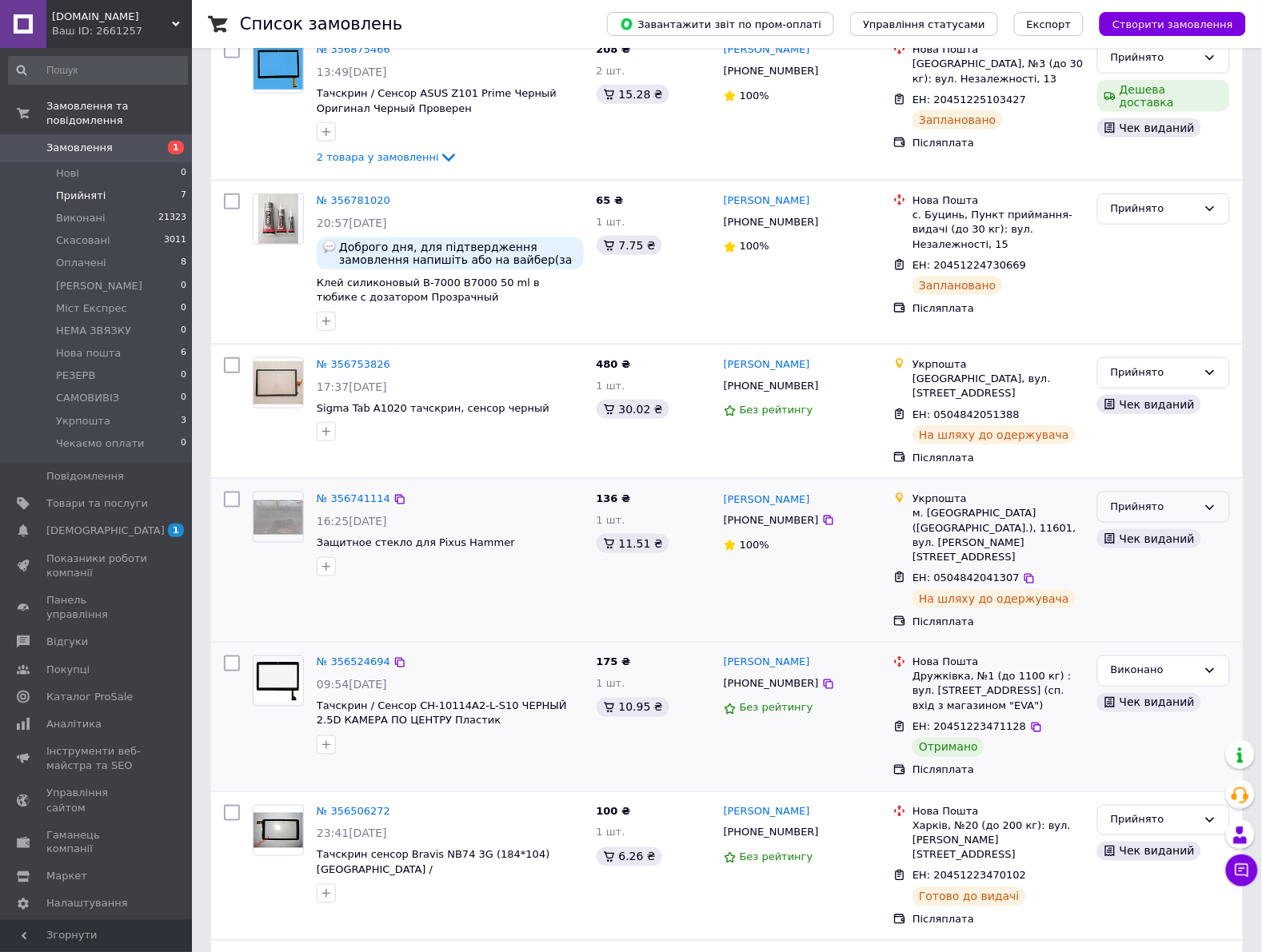
click at [1173, 512] on div "Прийнято" at bounding box center [1153, 507] width 86 height 17
click at [1152, 616] on li "Укрпошта" at bounding box center [1163, 615] width 131 height 29
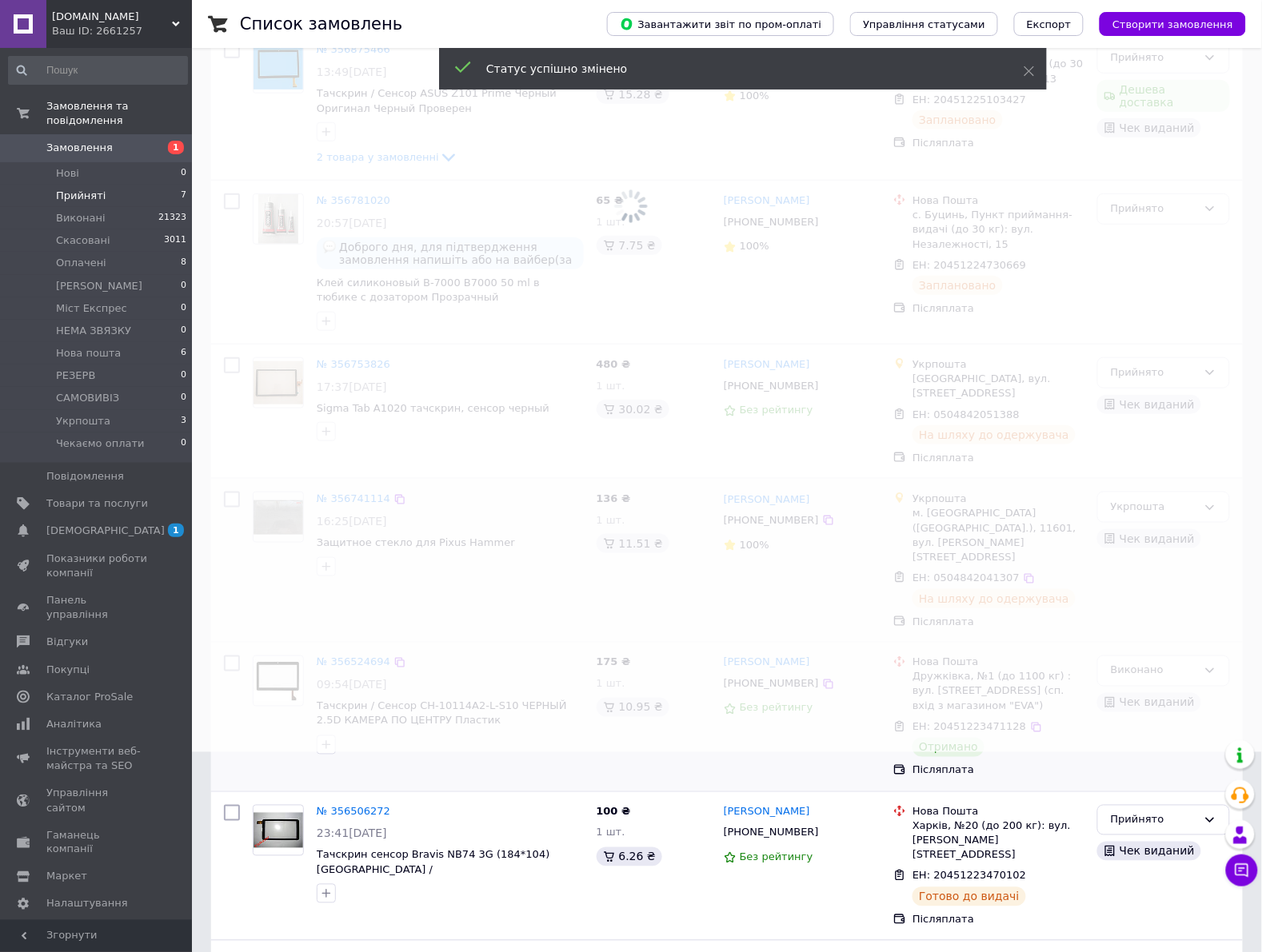
click at [1148, 376] on div "Прийнято" at bounding box center [1153, 373] width 86 height 17
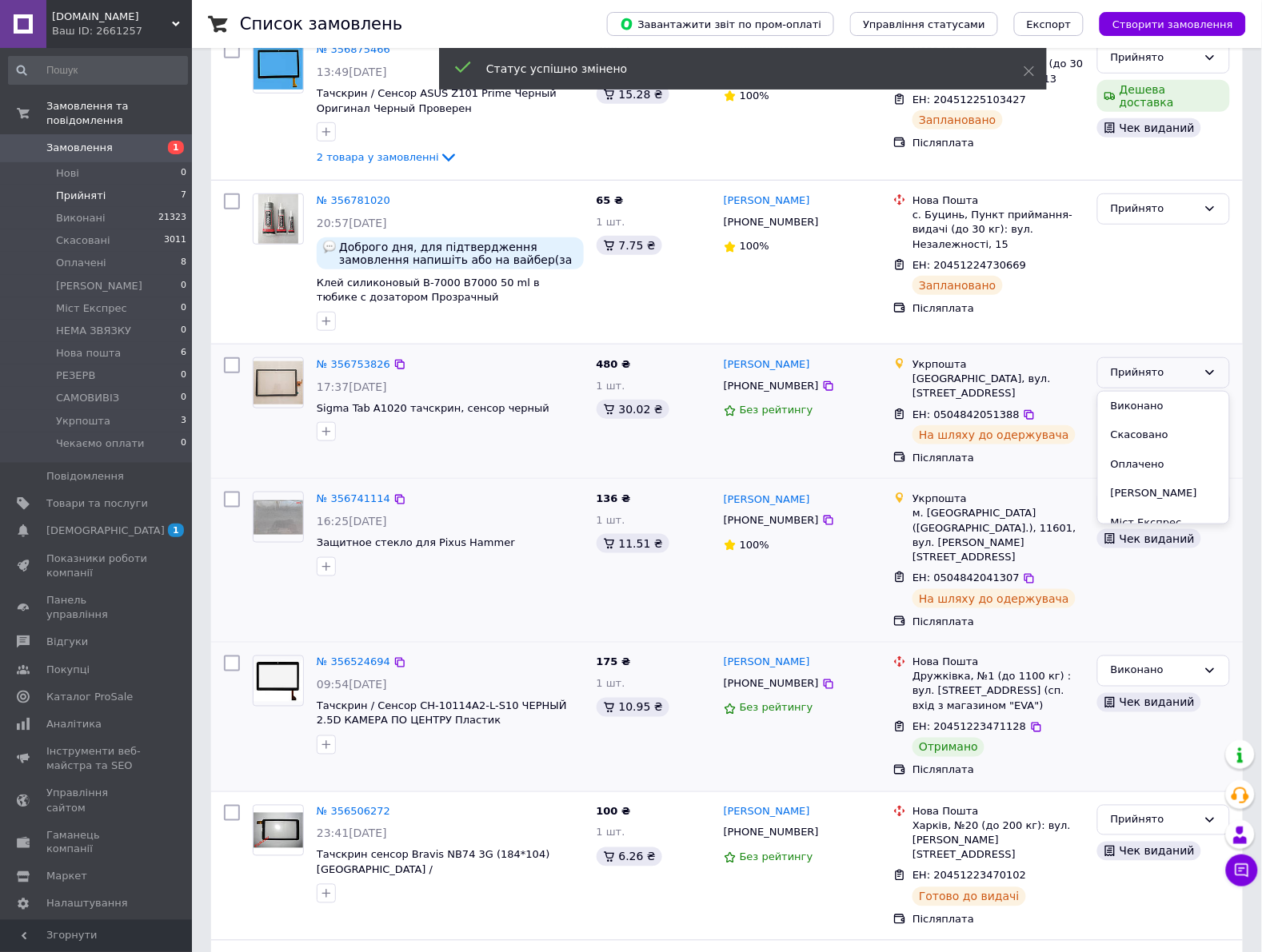
click at [1153, 376] on div "Прийнято" at bounding box center [1153, 373] width 86 height 17
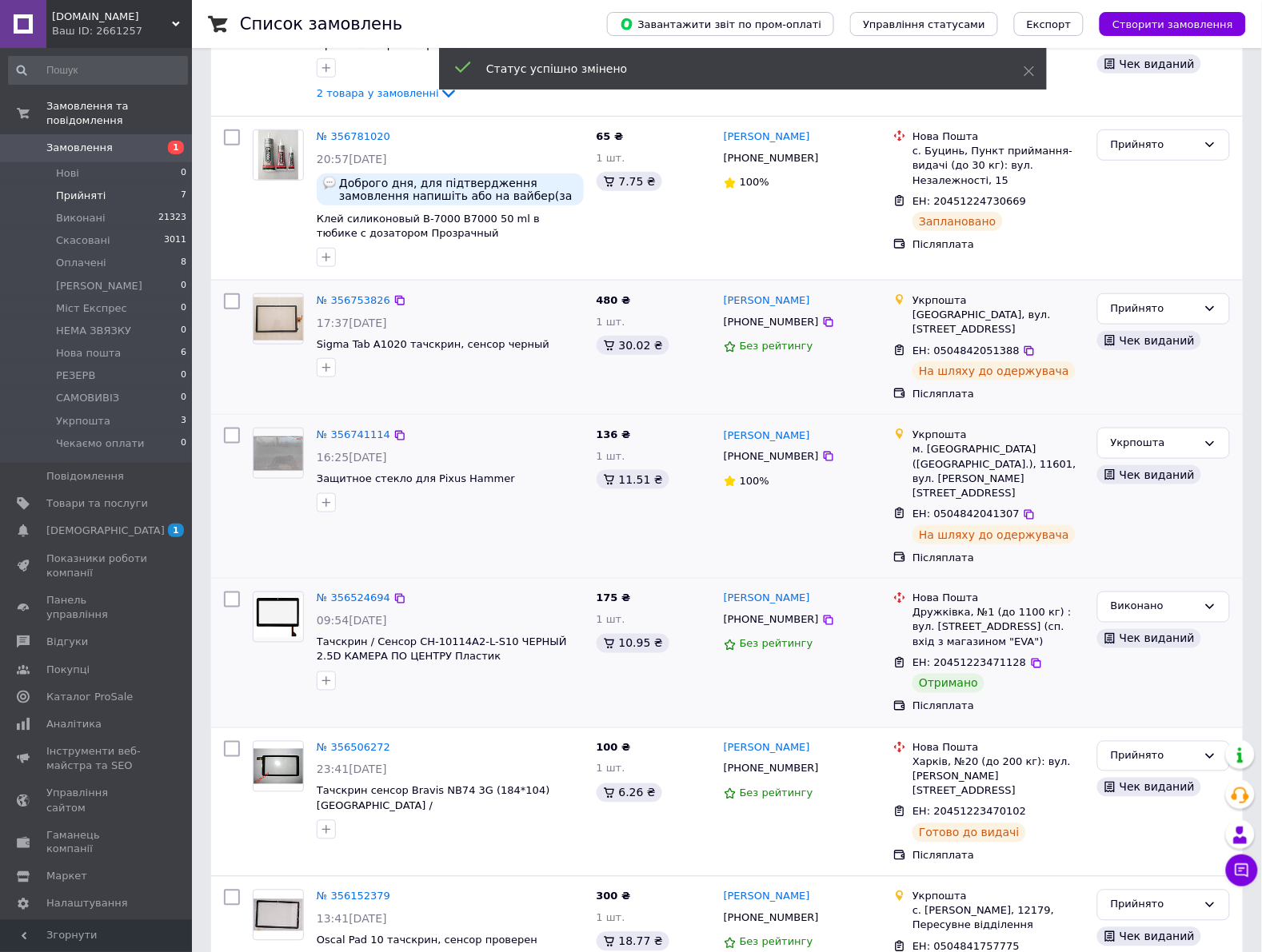
scroll to position [299, 0]
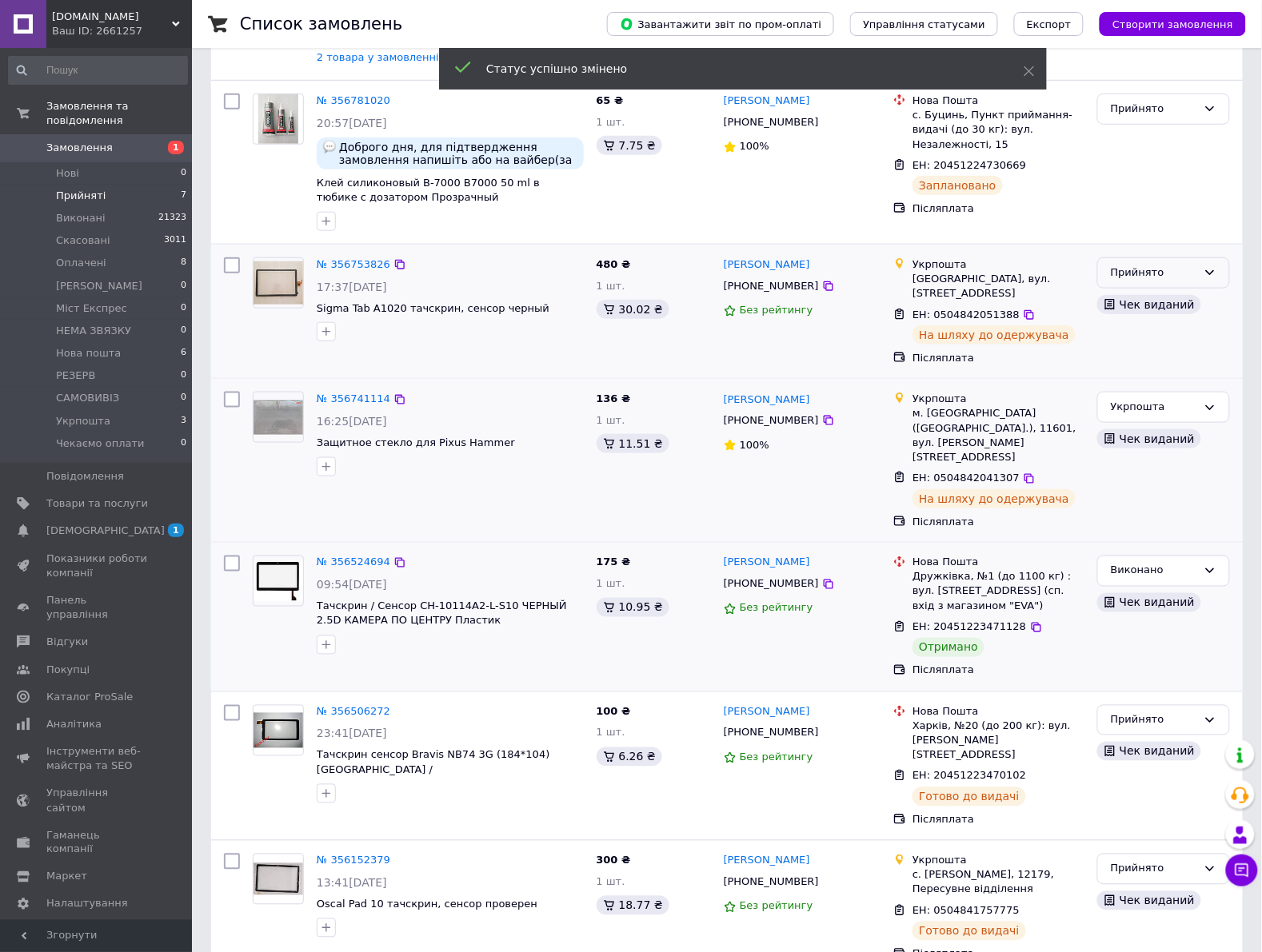
click at [1177, 274] on div "Прийнято" at bounding box center [1153, 273] width 86 height 17
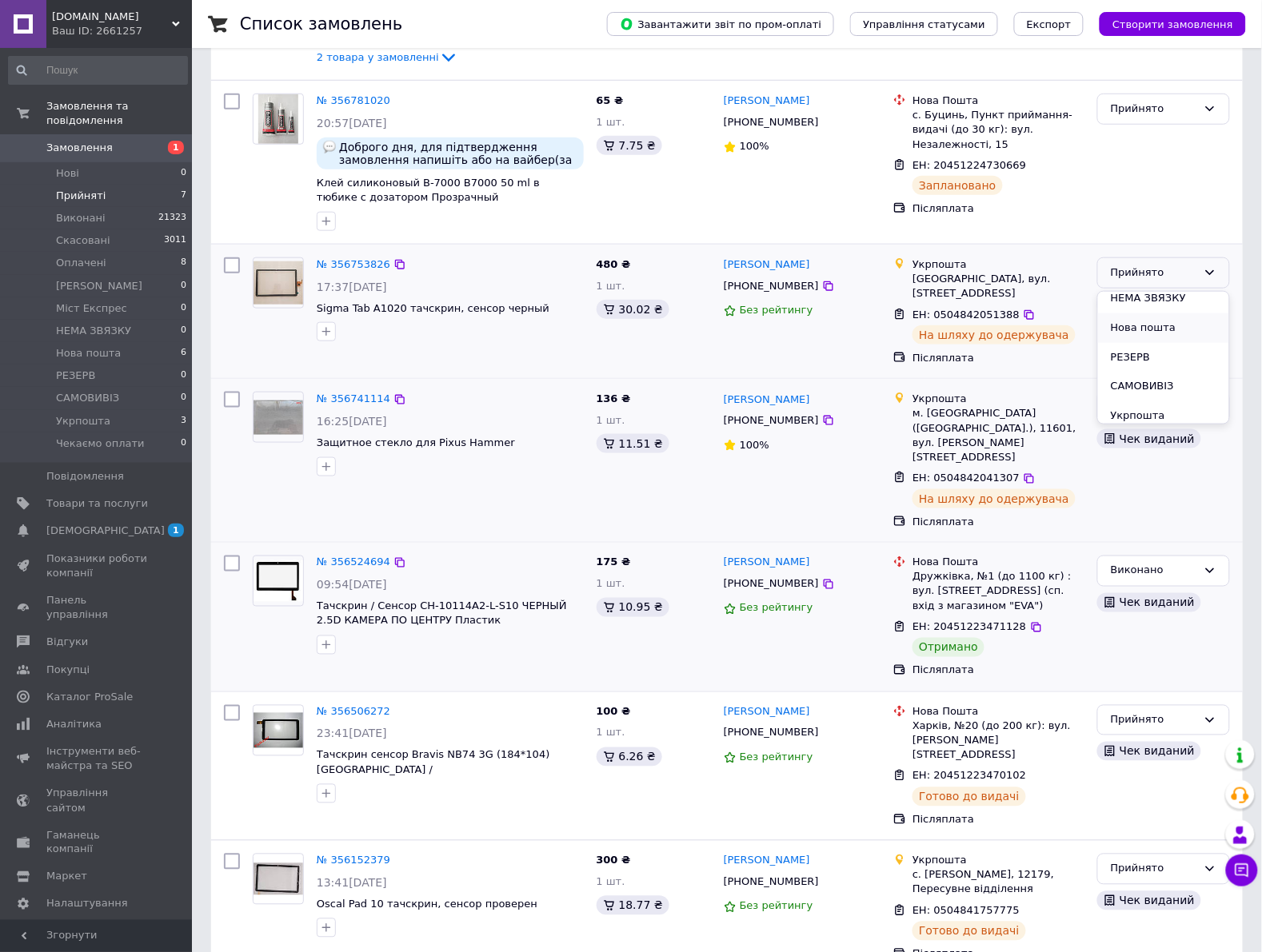
scroll to position [189, 0]
click at [1161, 388] on li "Укрпошта" at bounding box center [1163, 381] width 131 height 29
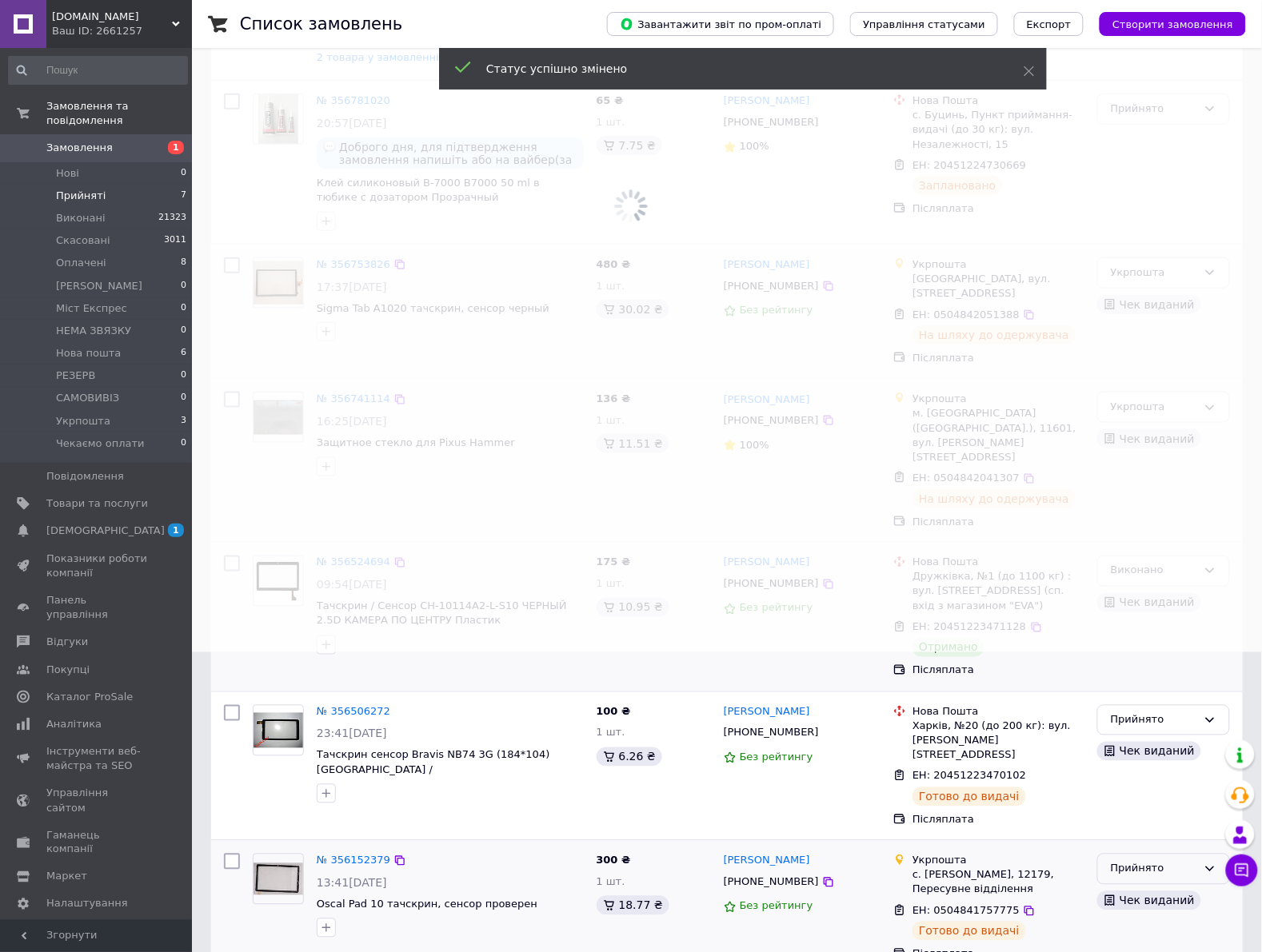
click at [1137, 861] on div "Прийнято" at bounding box center [1153, 869] width 86 height 17
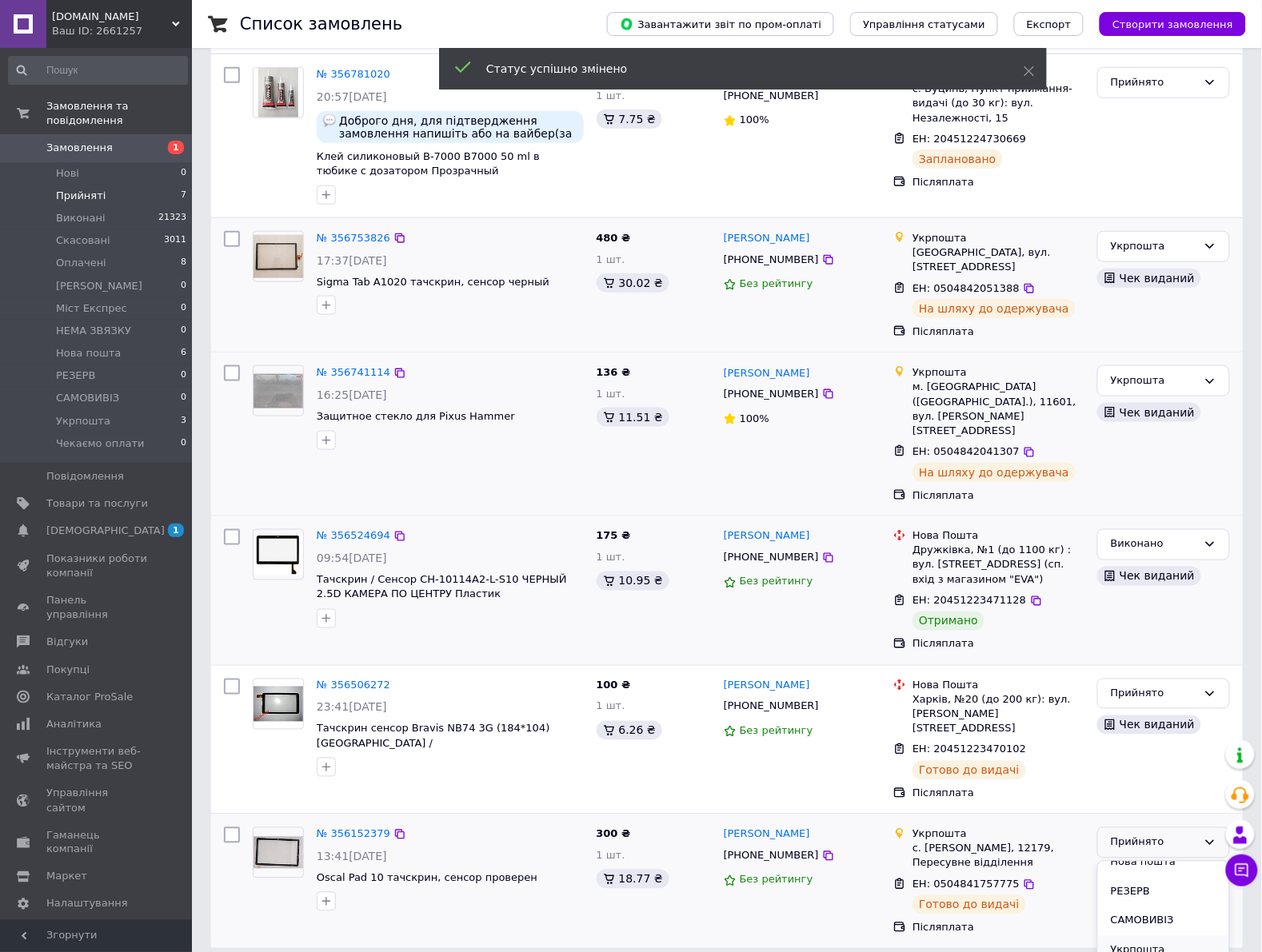
click at [1142, 936] on li "Укрпошта" at bounding box center [1163, 950] width 131 height 29
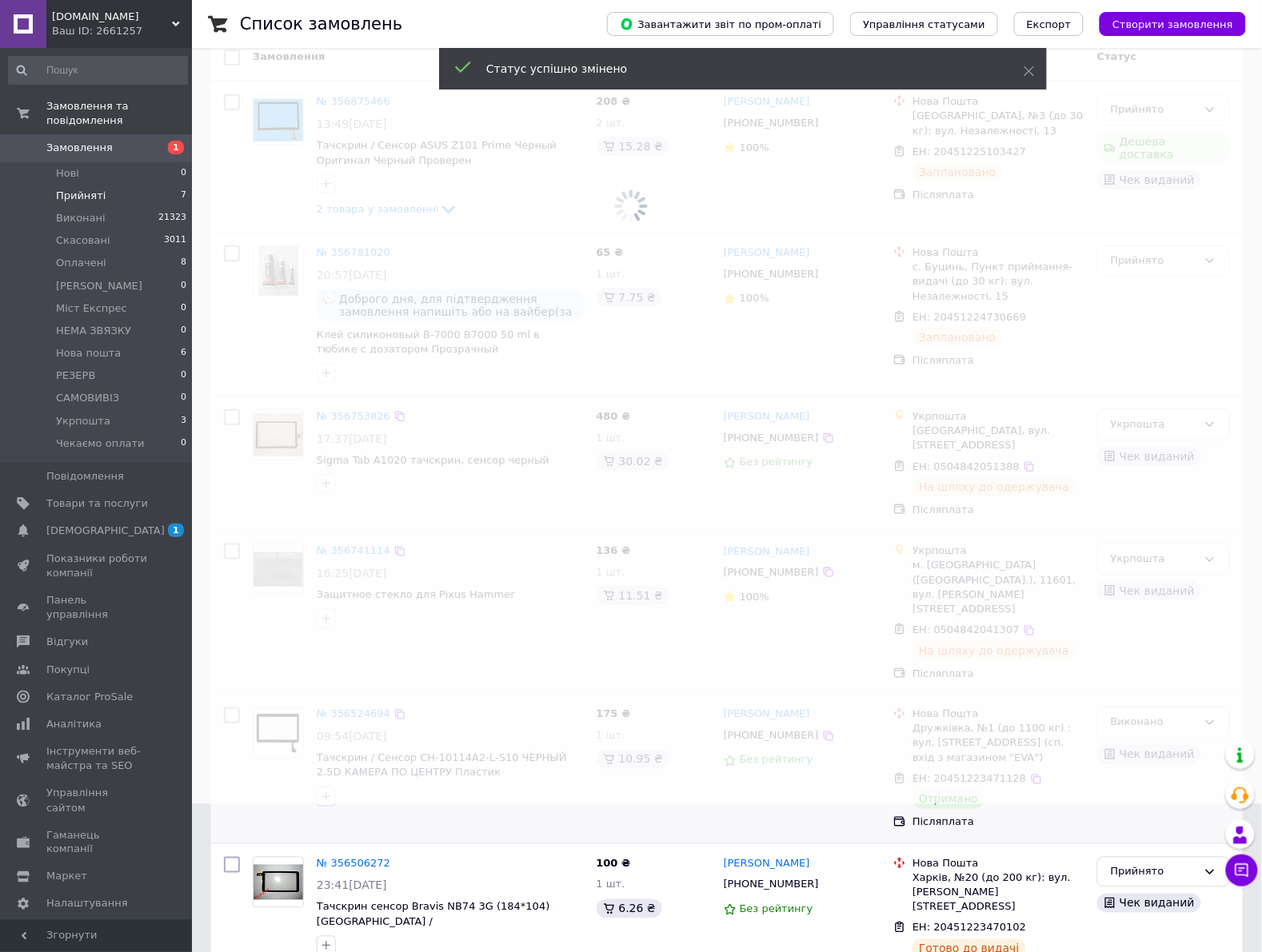
scroll to position [0, 0]
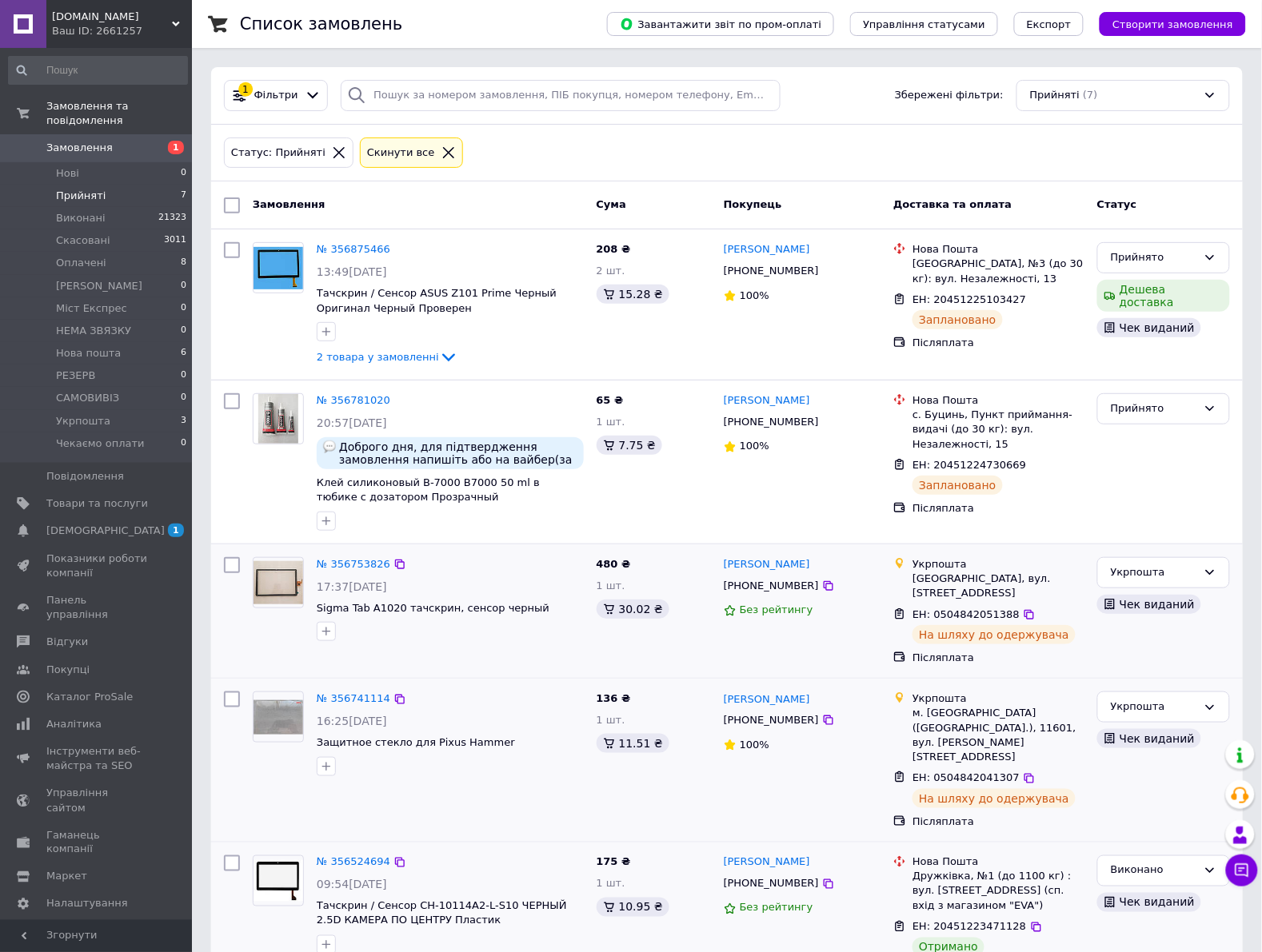
click at [144, 185] on li "Прийняті 7" at bounding box center [98, 196] width 196 height 23
click at [81, 162] on li "Нові 0" at bounding box center [98, 173] width 196 height 23
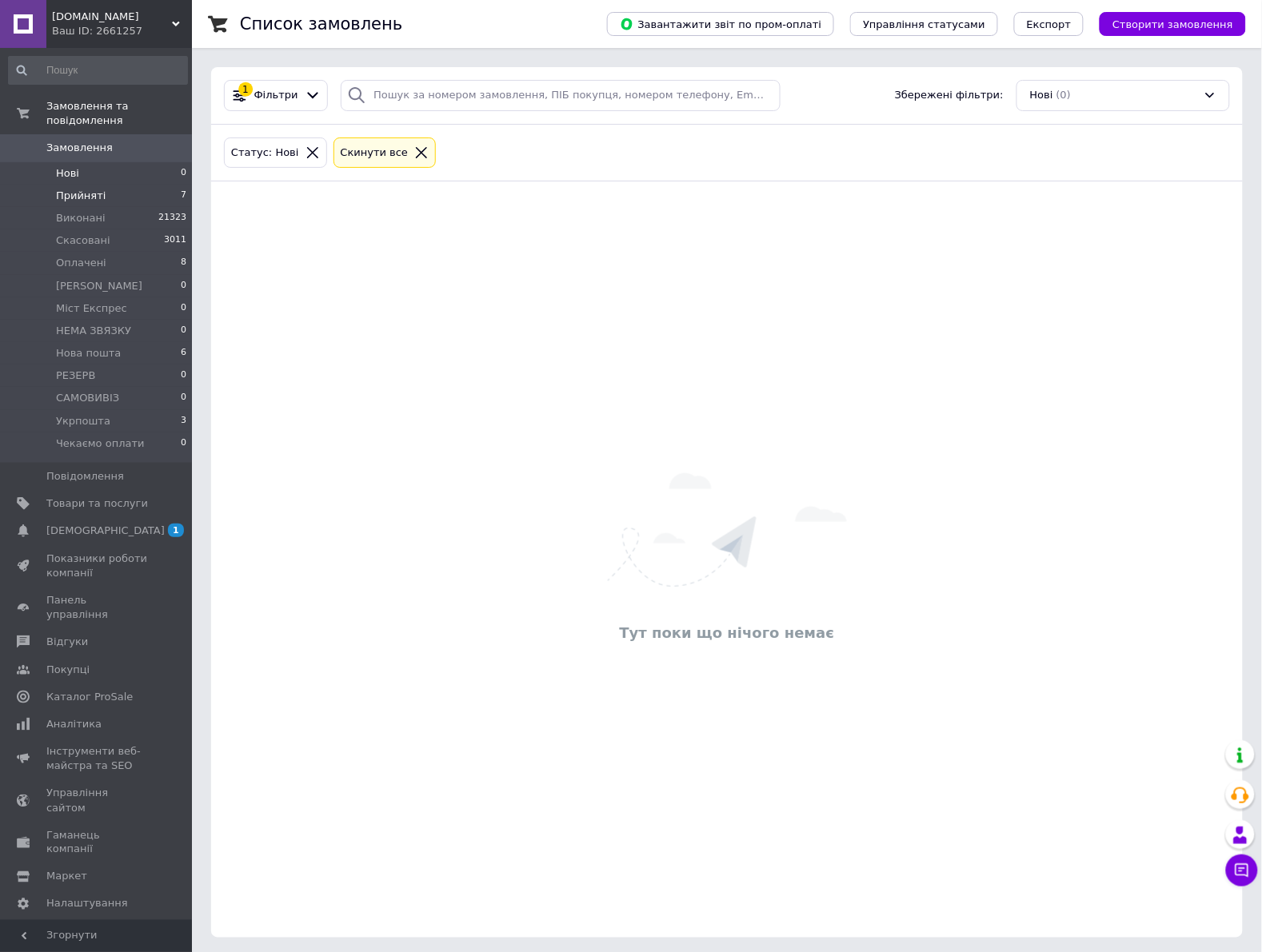
click at [85, 189] on span "Прийняті" at bounding box center [80, 196] width 49 height 14
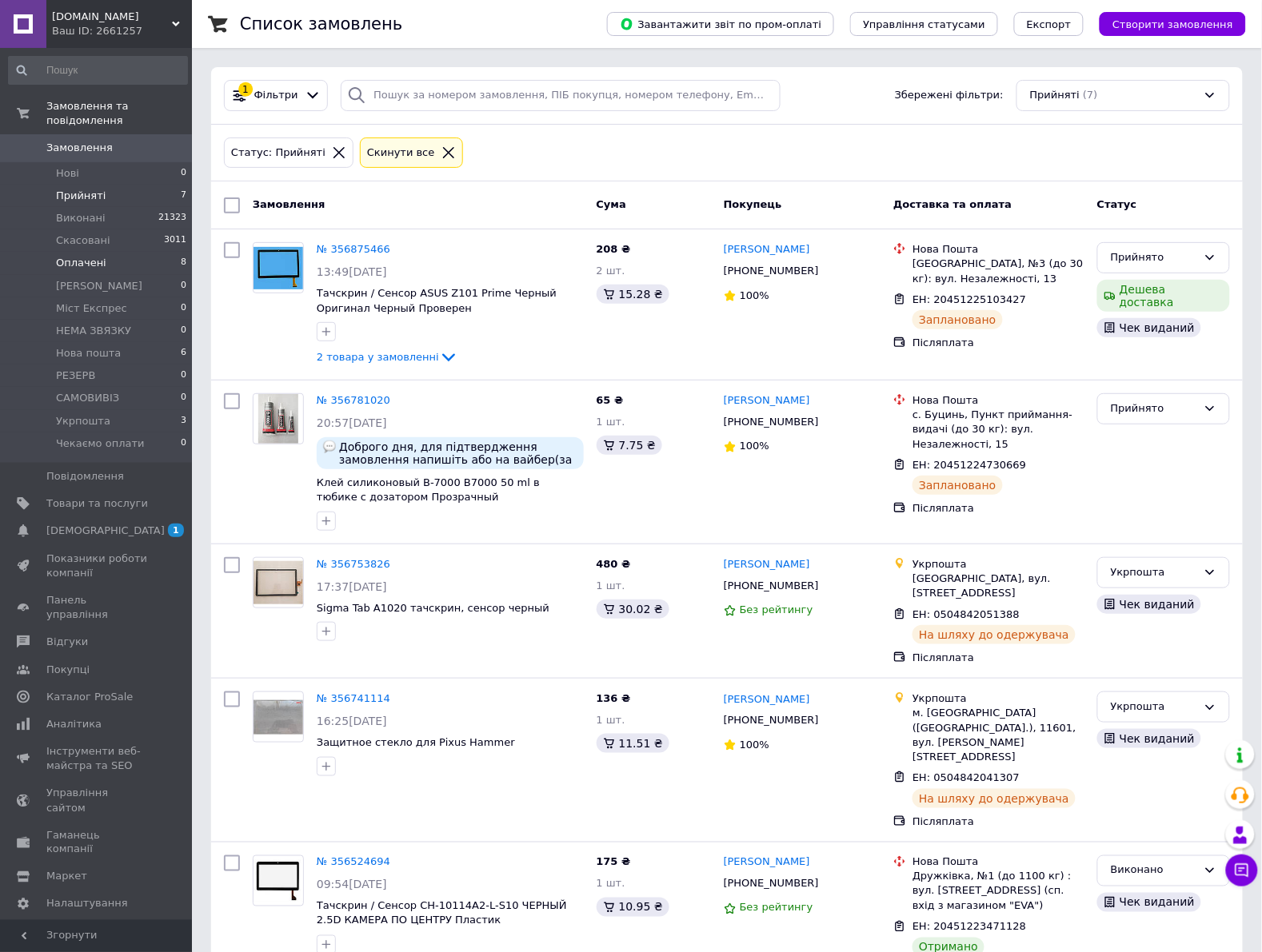
click at [110, 252] on li "Оплачені 8" at bounding box center [98, 263] width 196 height 23
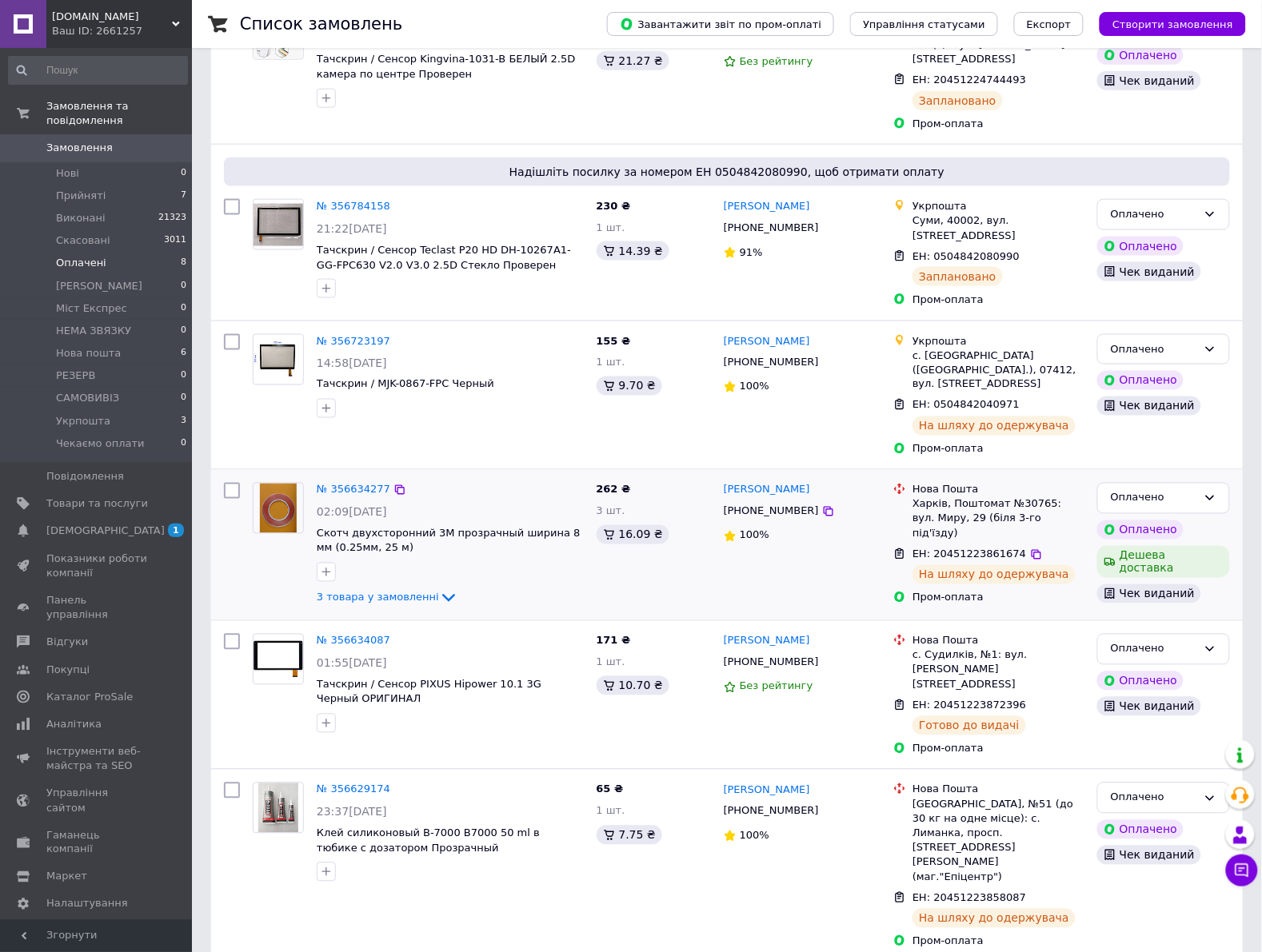
scroll to position [549, 0]
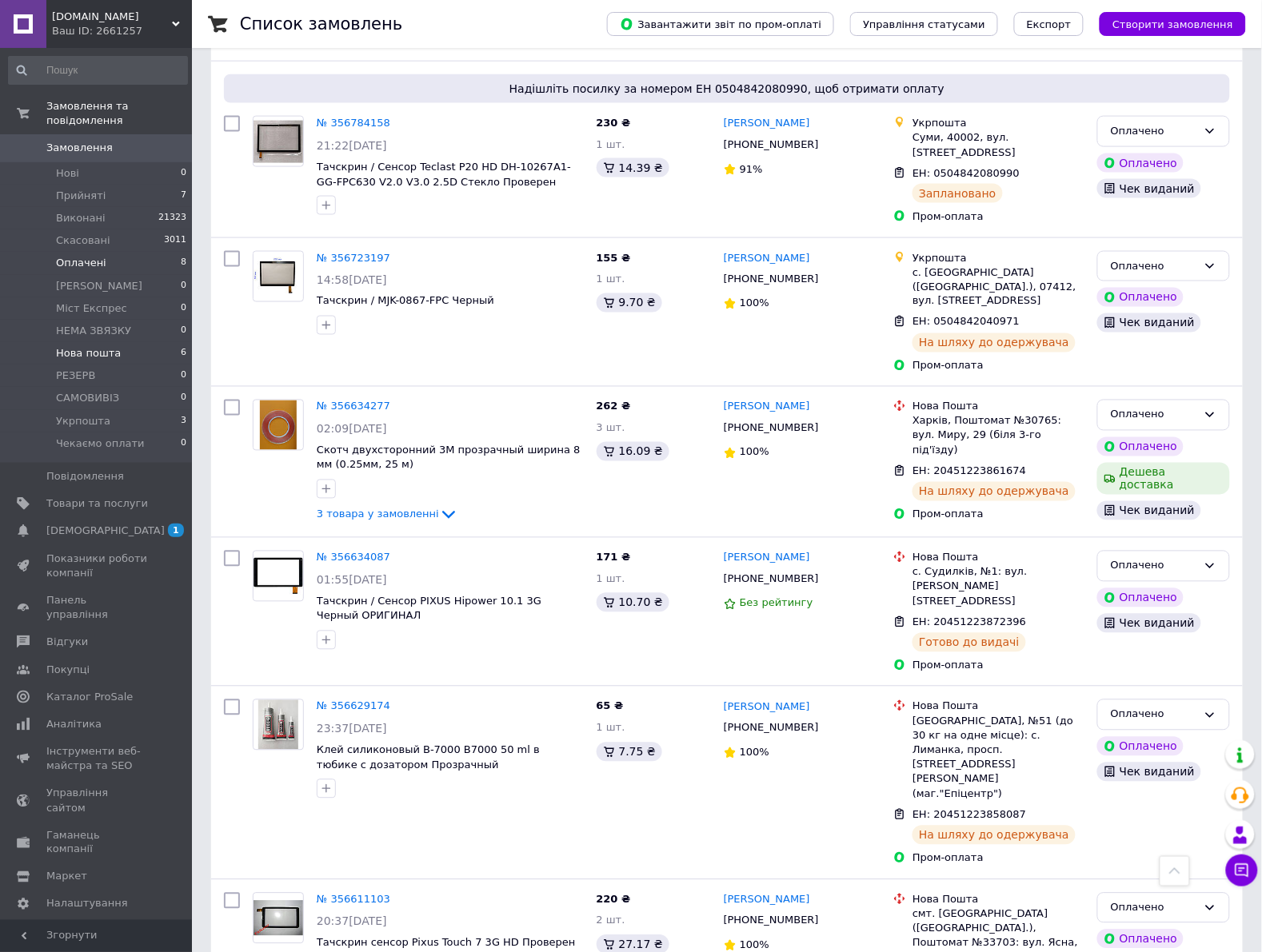
click at [118, 342] on li "Нова пошта 6" at bounding box center [98, 353] width 196 height 23
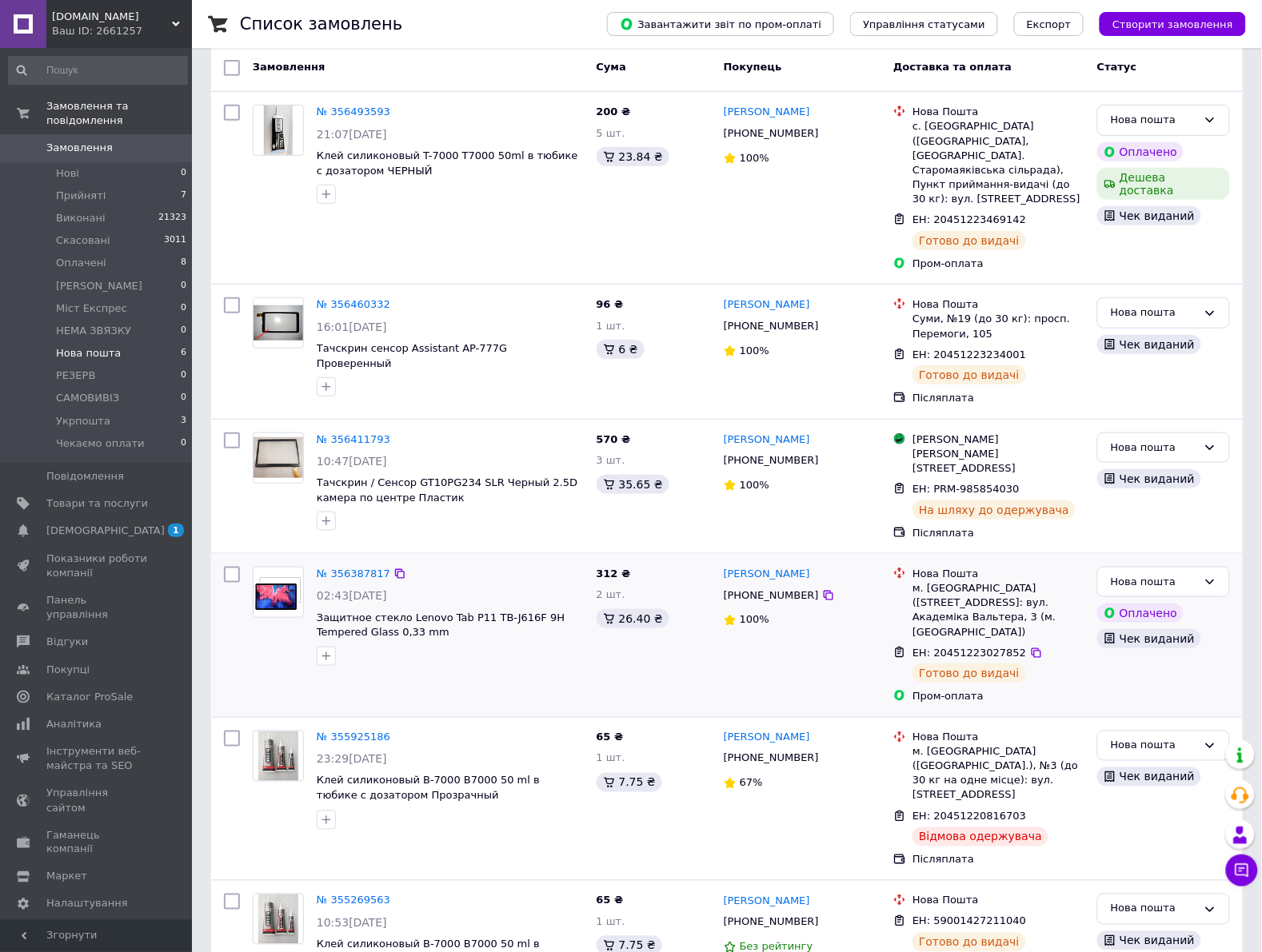
scroll to position [153, 0]
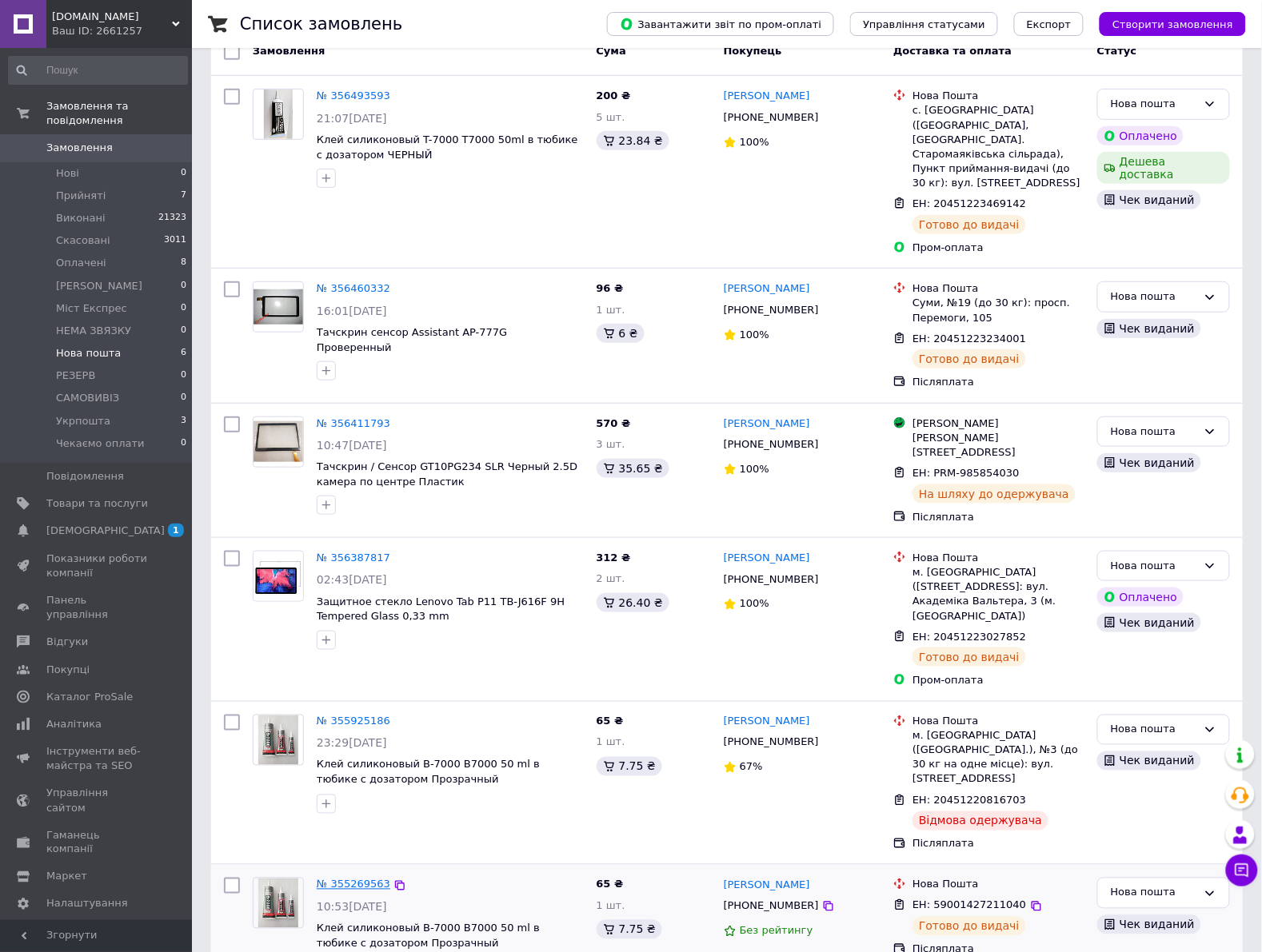
click at [357, 878] on link "№ 355269563" at bounding box center [353, 884] width 74 height 12
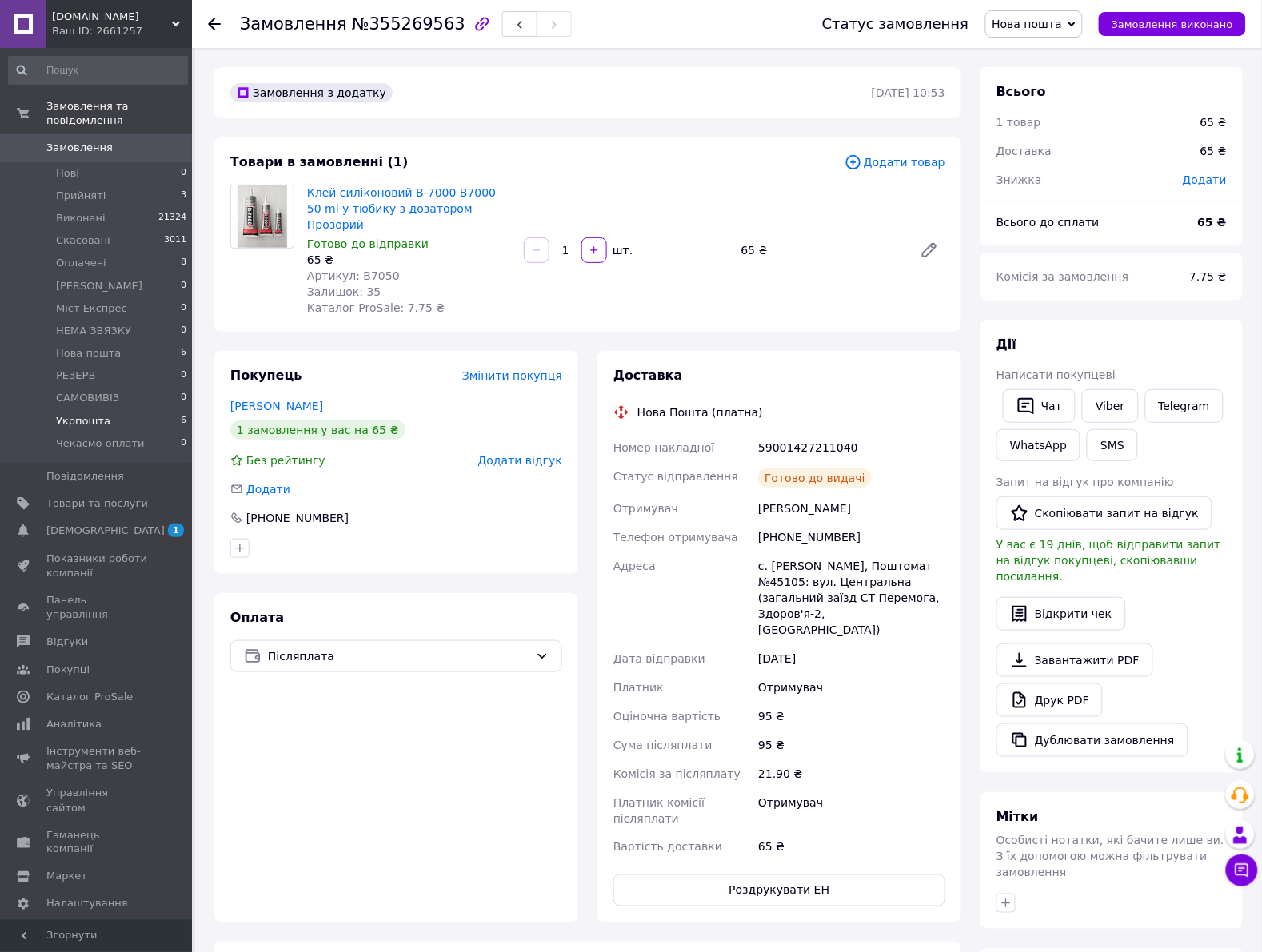
click at [114, 410] on li "Укрпошта 6" at bounding box center [98, 421] width 196 height 23
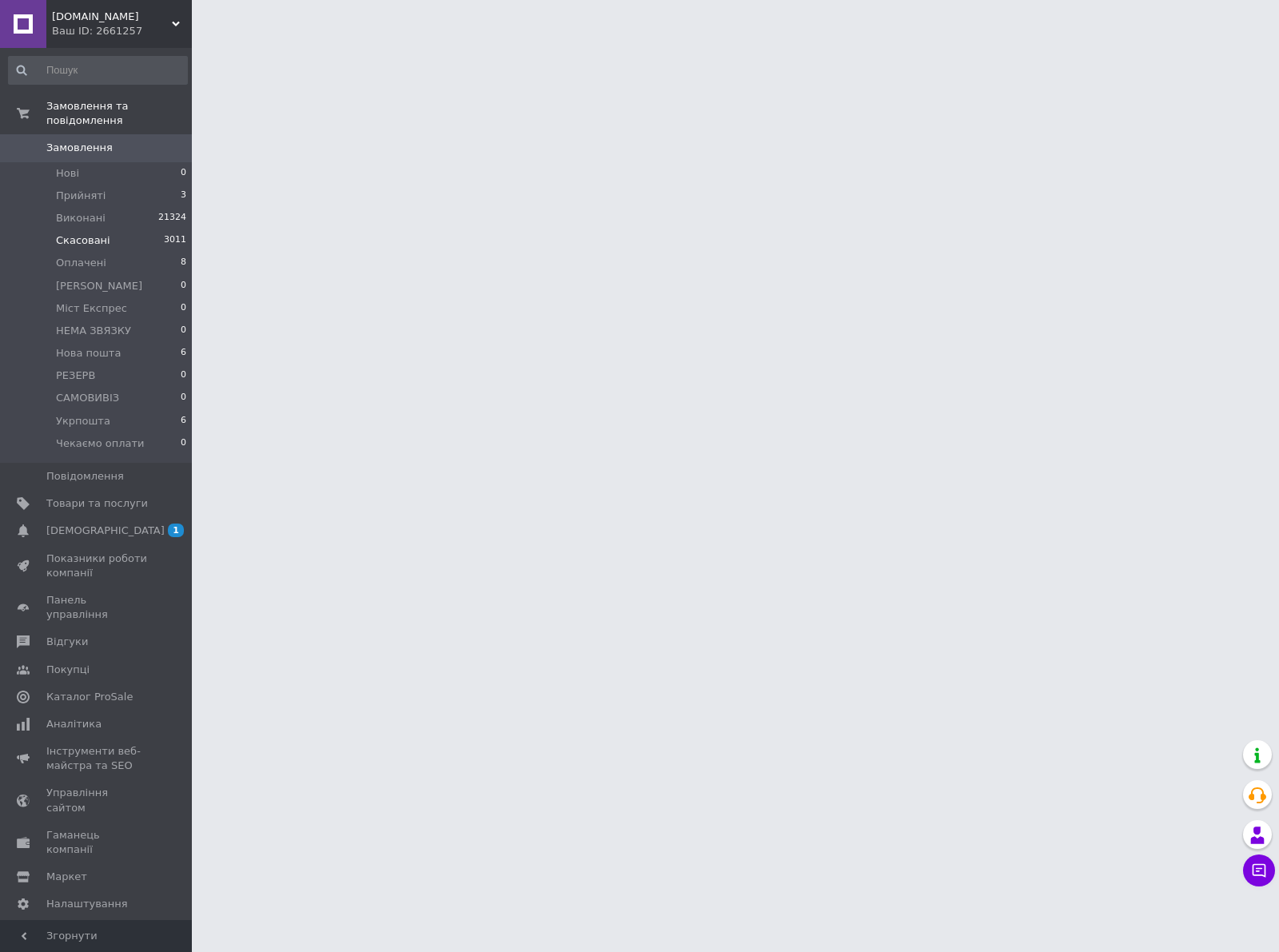
click at [120, 229] on li "Скасовані 3011" at bounding box center [98, 240] width 196 height 23
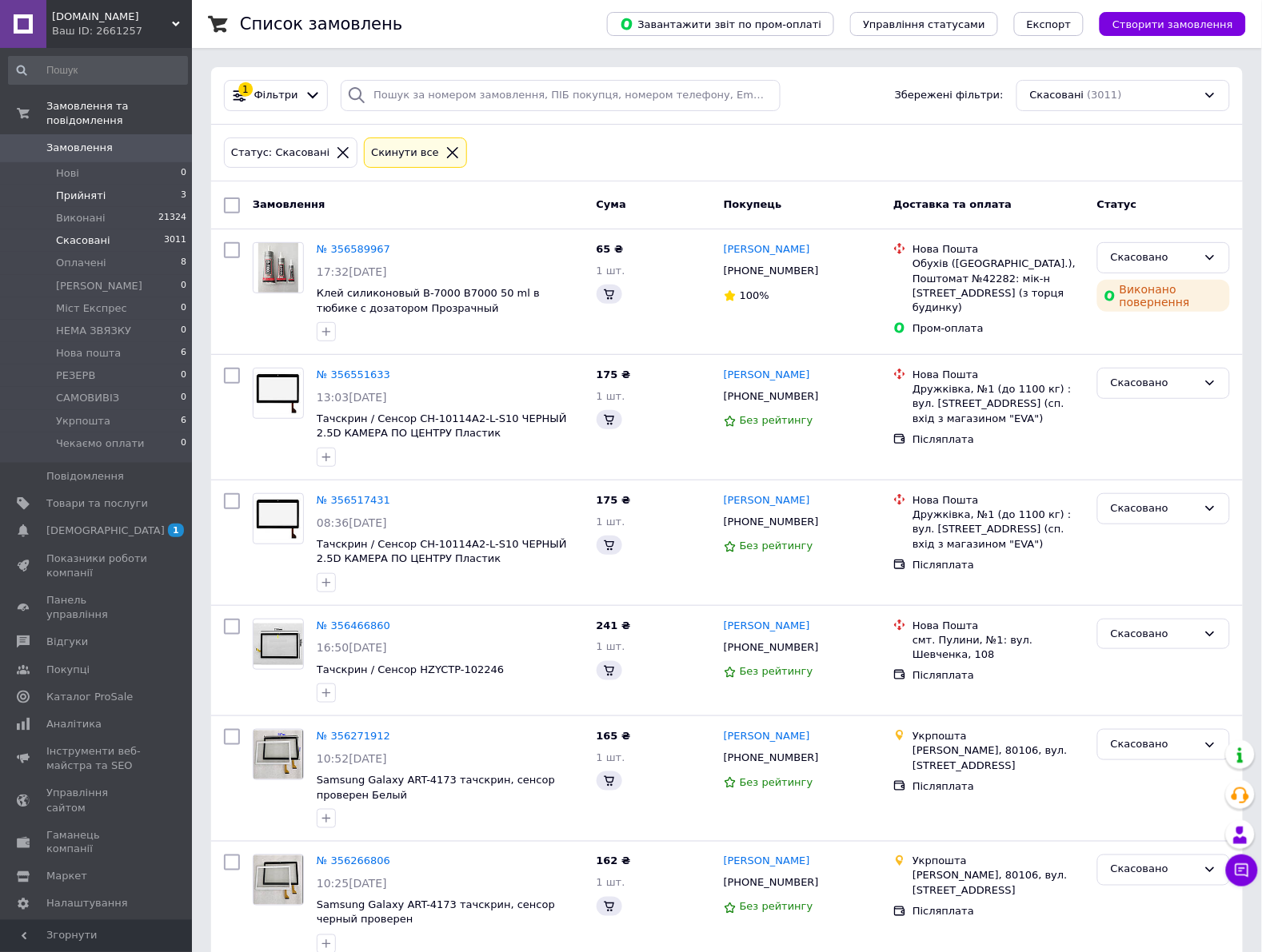
click at [112, 185] on li "Прийняті 3" at bounding box center [98, 196] width 196 height 23
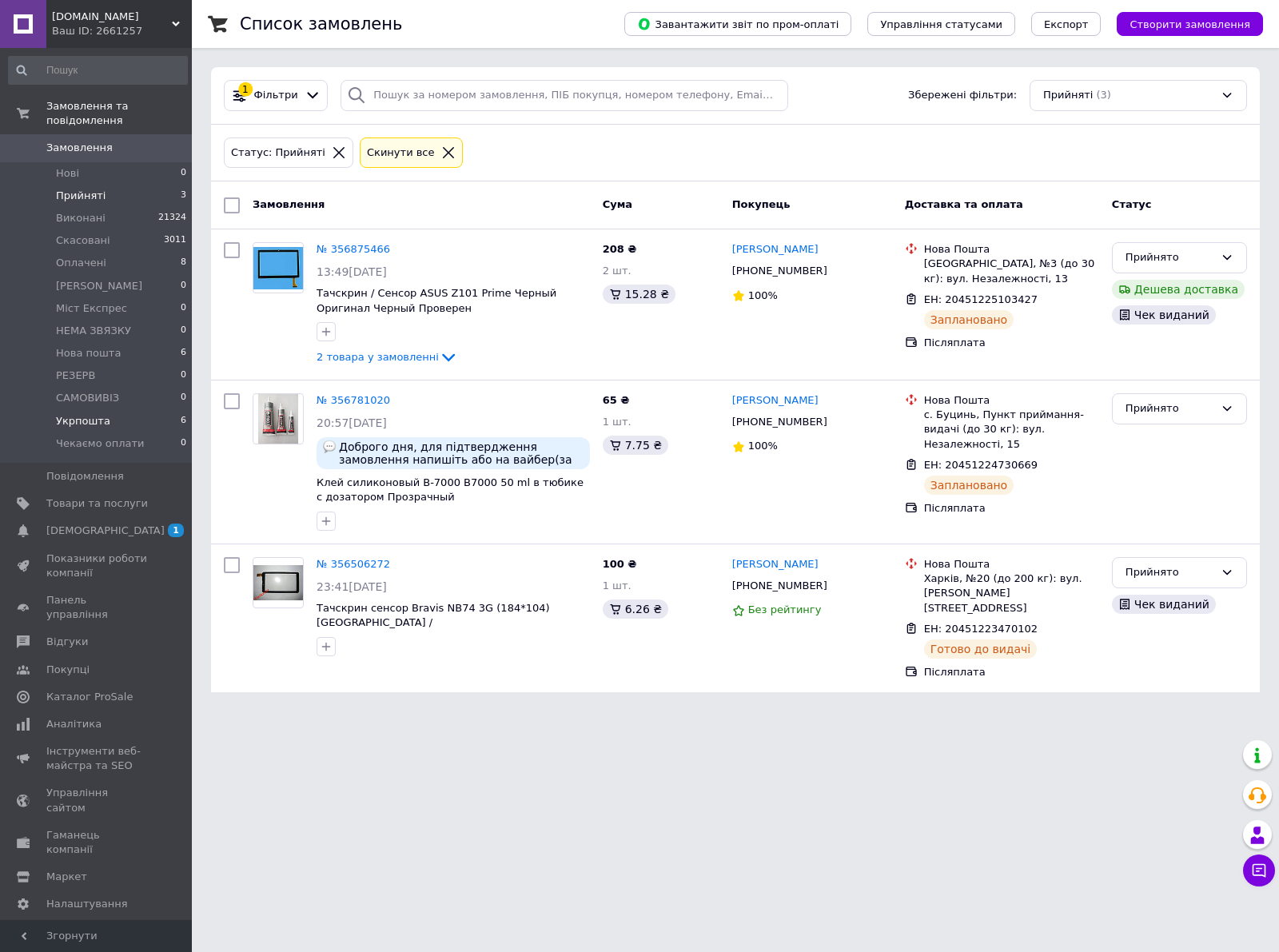
click at [78, 414] on span "Укрпошта" at bounding box center [83, 421] width 54 height 14
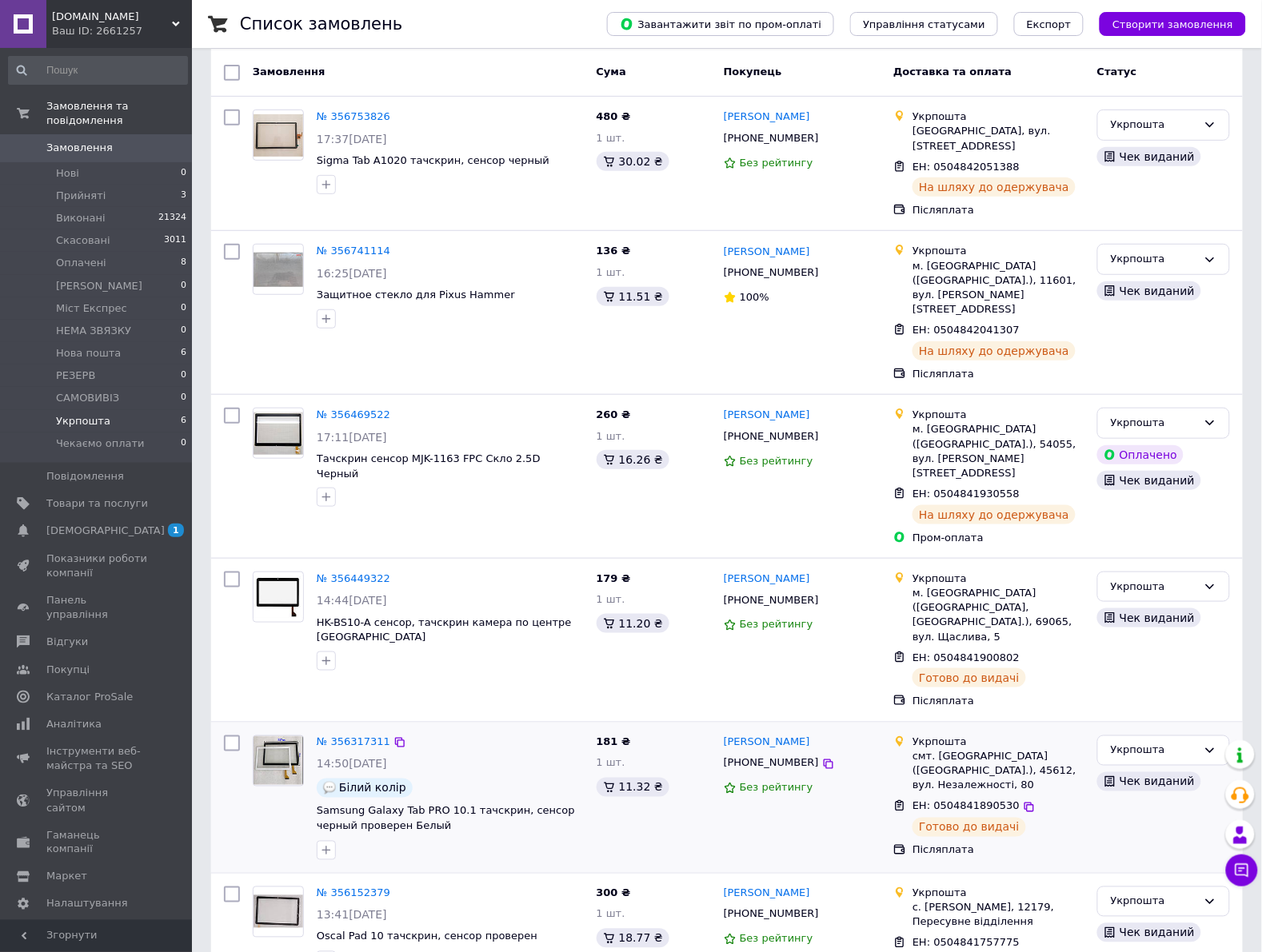
scroll to position [136, 0]
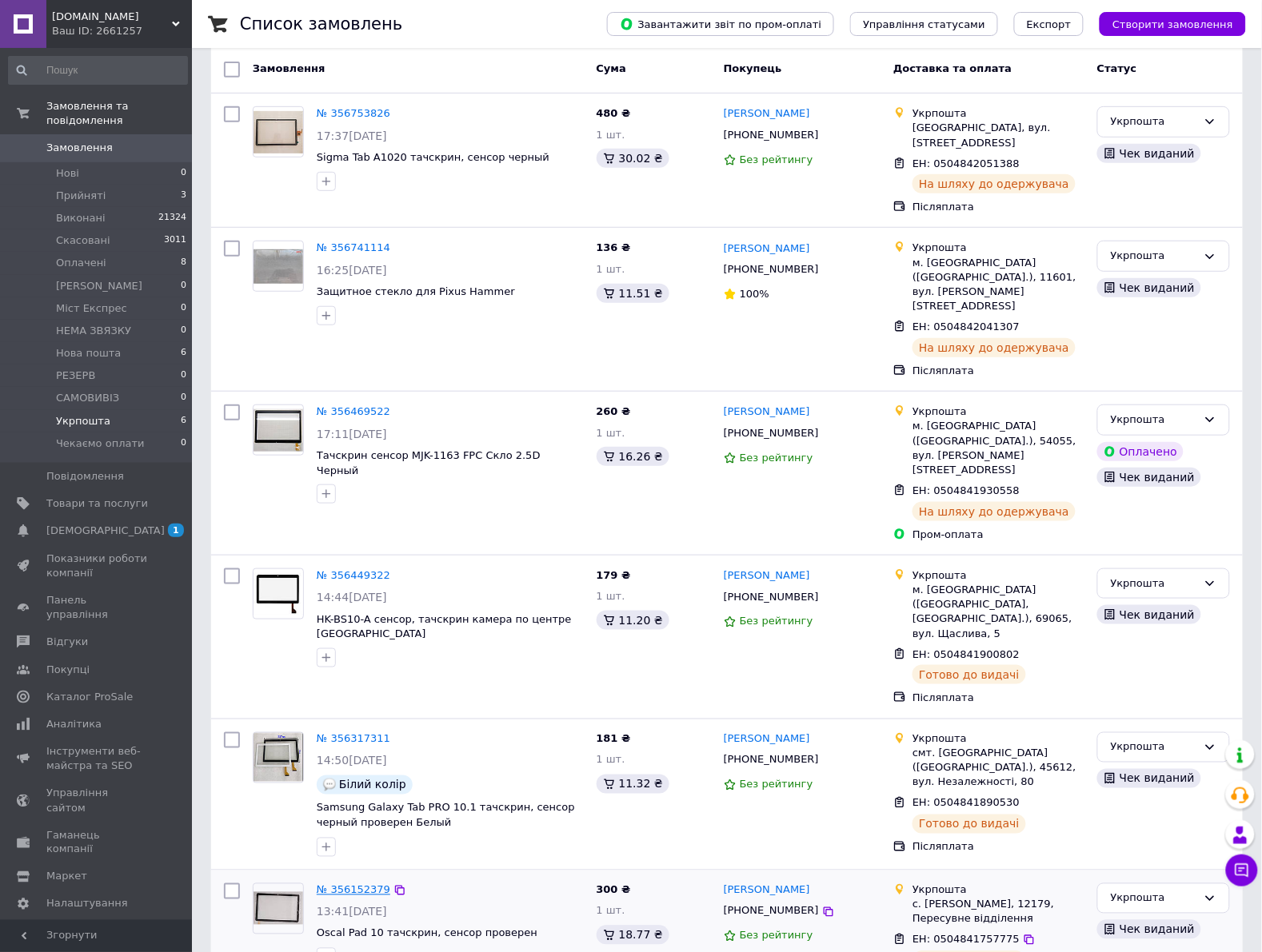
click at [346, 884] on link "№ 356152379" at bounding box center [353, 890] width 74 height 12
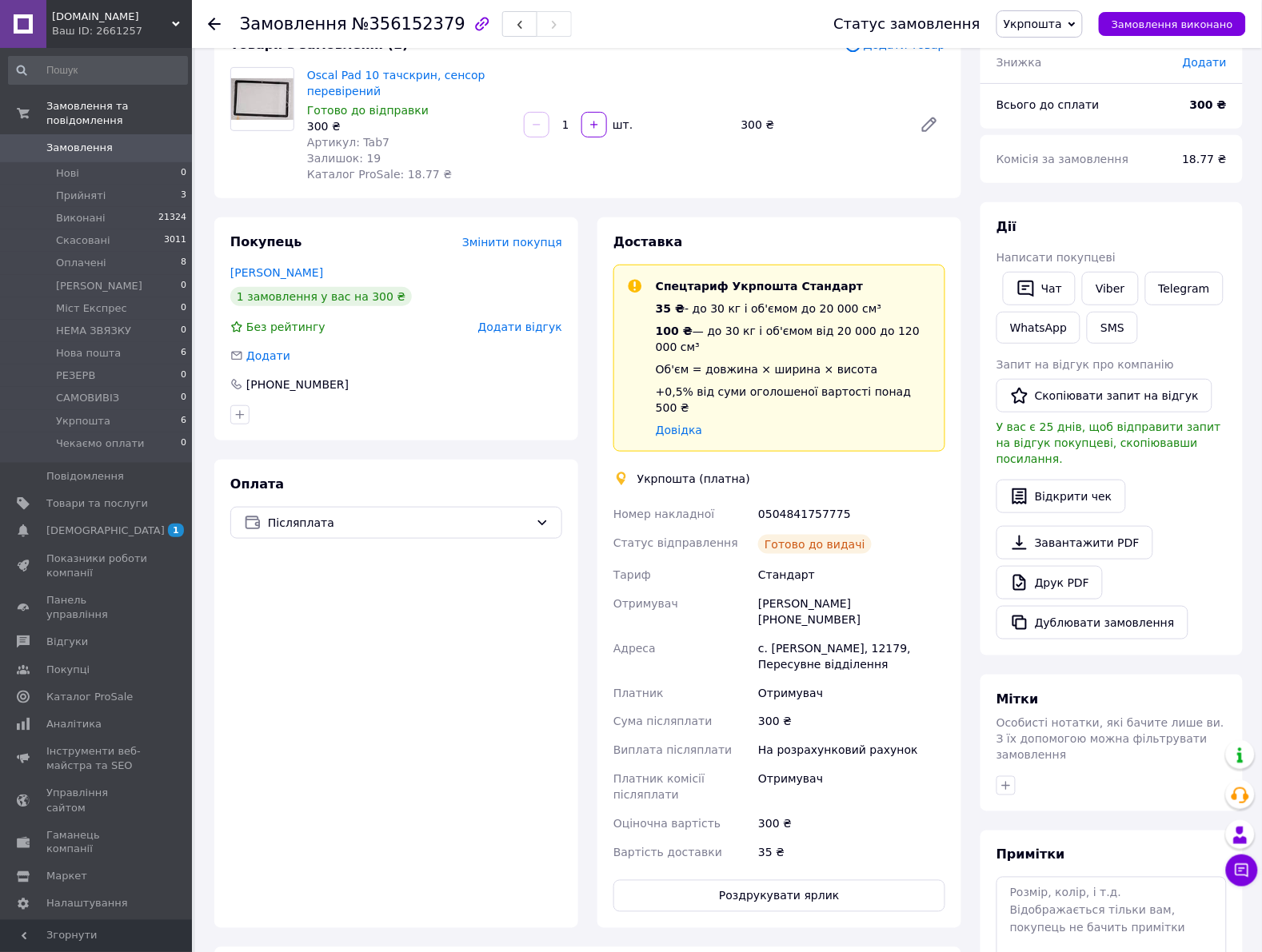
scroll to position [299, 0]
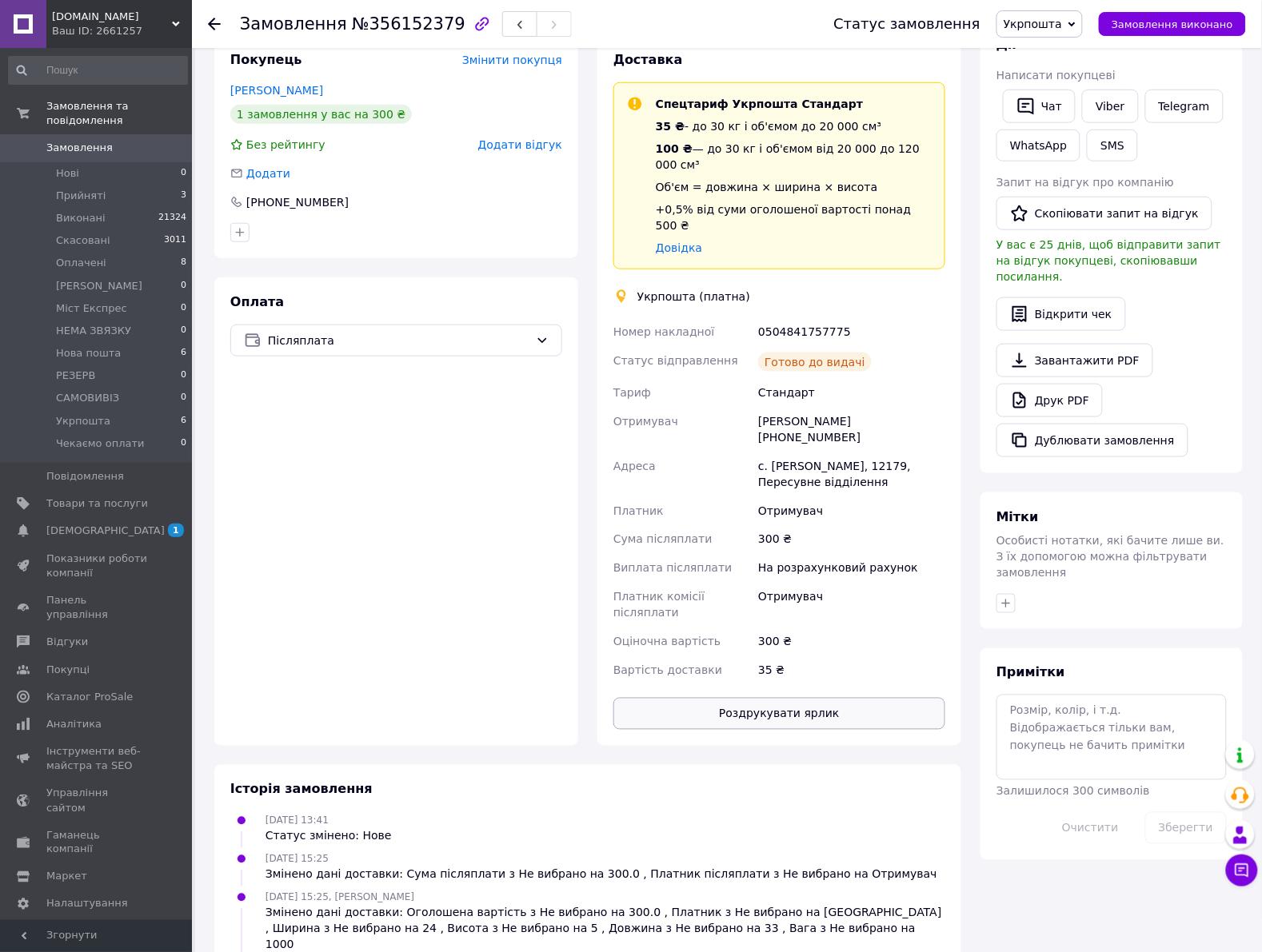
click at [794, 698] on button "Роздрукувати ярлик" at bounding box center [779, 714] width 332 height 32
